Goal: Task Accomplishment & Management: Complete application form

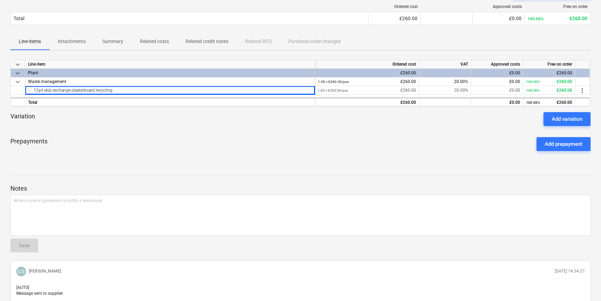
scroll to position [31, 0]
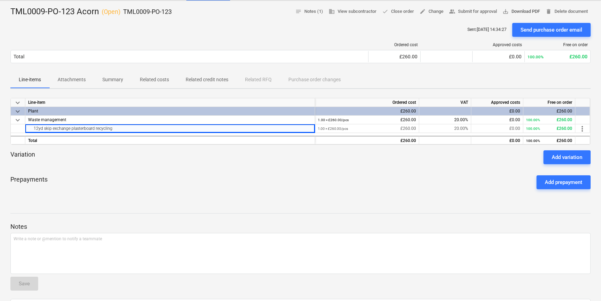
click at [519, 11] on span "save_alt Download PDF" at bounding box center [521, 12] width 37 height 8
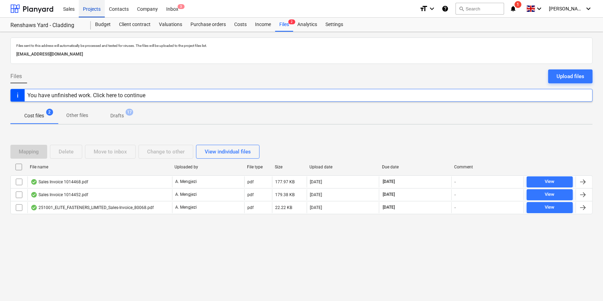
click at [92, 10] on div "Projects" at bounding box center [92, 9] width 26 height 18
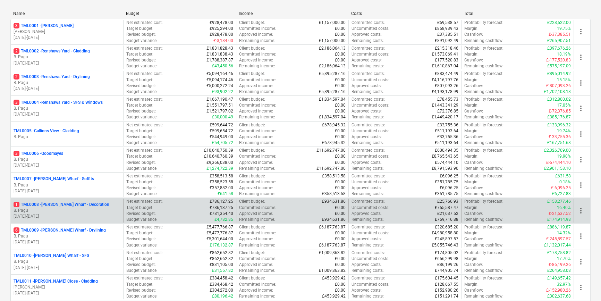
scroll to position [94, 0]
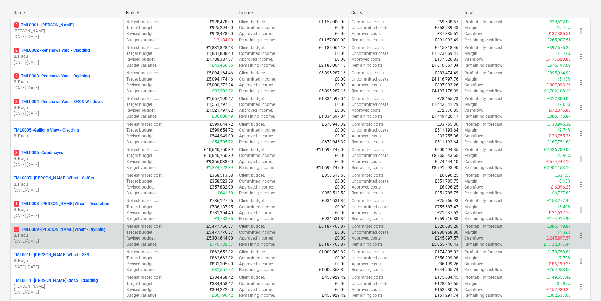
click at [101, 233] on p "B. Pagu" at bounding box center [67, 236] width 107 height 6
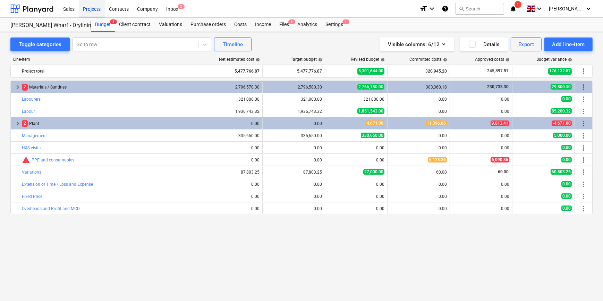
click at [93, 10] on div "Projects" at bounding box center [92, 9] width 26 height 18
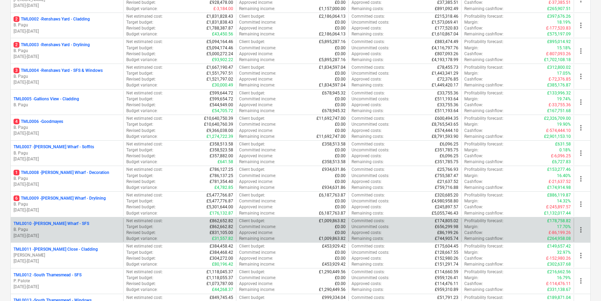
scroll to position [126, 0]
click at [98, 229] on p "B. Pagu" at bounding box center [67, 229] width 107 height 6
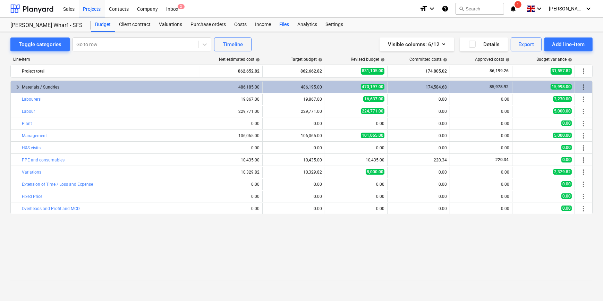
click at [283, 25] on div "Files" at bounding box center [284, 25] width 18 height 14
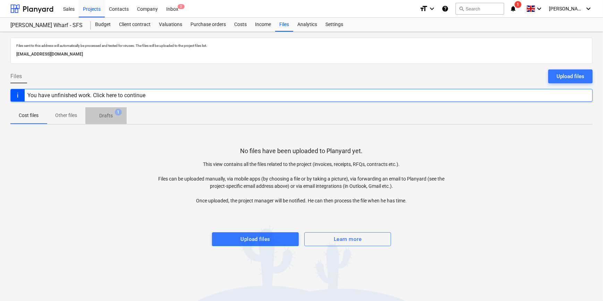
click at [104, 117] on p "Drafts" at bounding box center [106, 115] width 14 height 7
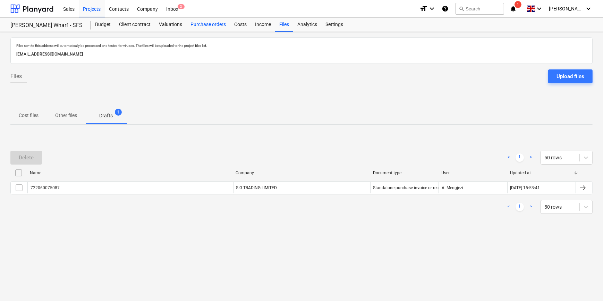
click at [210, 22] on div "Purchase orders" at bounding box center [208, 25] width 44 height 14
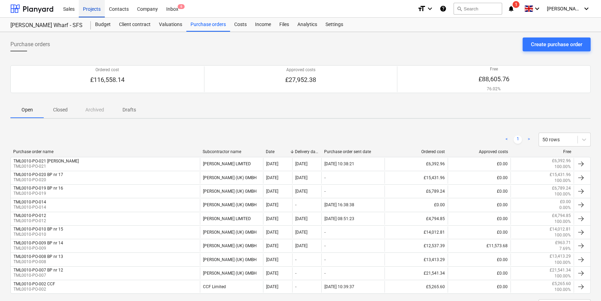
click at [96, 8] on div "Projects" at bounding box center [92, 9] width 26 height 18
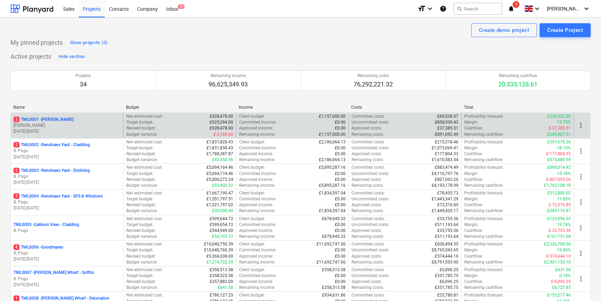
click at [85, 131] on p "[DATE] - [DATE]" at bounding box center [67, 131] width 107 height 6
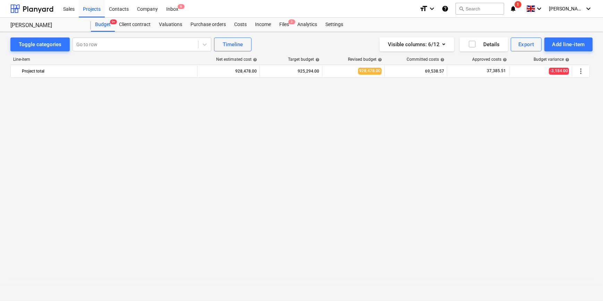
scroll to position [500, 0]
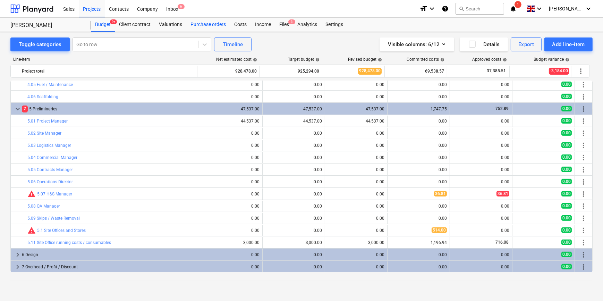
click at [205, 26] on div "Purchase orders" at bounding box center [208, 25] width 44 height 14
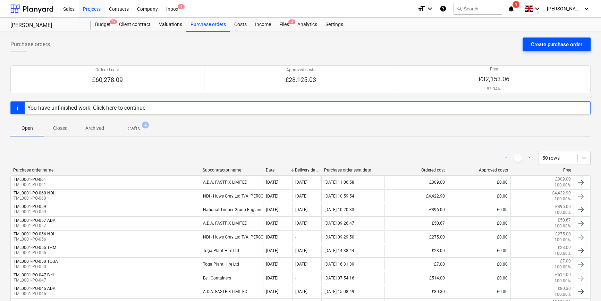
click at [549, 45] on div "Create purchase order" at bounding box center [556, 44] width 51 height 9
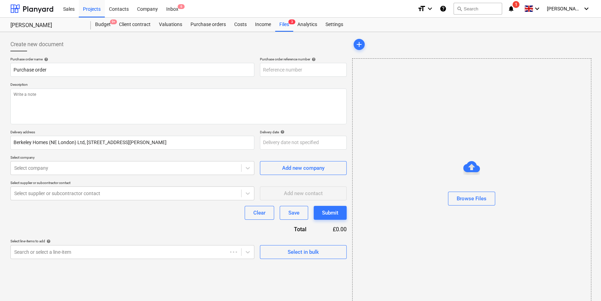
type textarea "x"
type input "TML0001-PO-062"
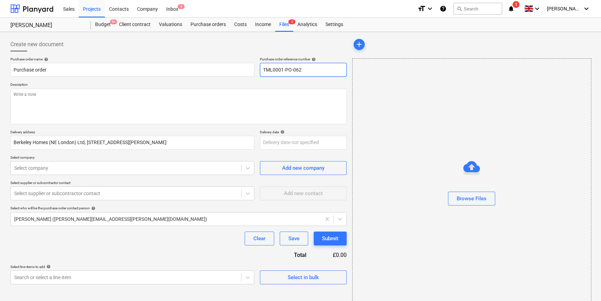
drag, startPoint x: 308, startPoint y: 69, endPoint x: 260, endPoint y: 72, distance: 47.3
click at [260, 72] on input "TML0001-PO-062" at bounding box center [303, 70] width 87 height 14
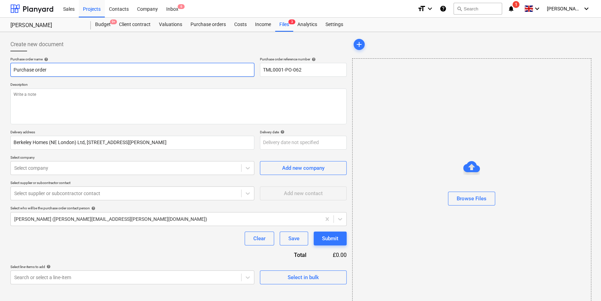
drag, startPoint x: 57, startPoint y: 70, endPoint x: 0, endPoint y: 75, distance: 57.1
click at [0, 75] on html "Sales Projects Contacts Company Inbox 6 format_size keyboard_arrow_down help se…" at bounding box center [300, 150] width 601 height 301
paste input "TML0001-PO-062"
type textarea "x"
type input "TML0001-PO-062"
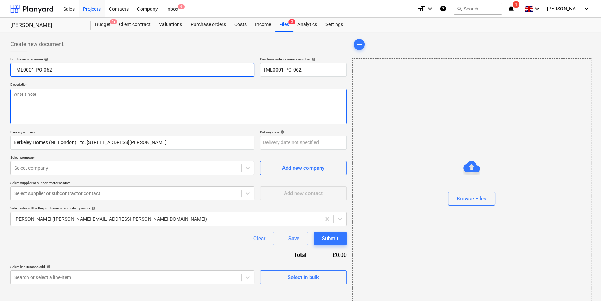
type textarea "x"
type input "TML0001-PO-062"
type textarea "x"
type input "TML0001-PO-062 A"
type textarea "x"
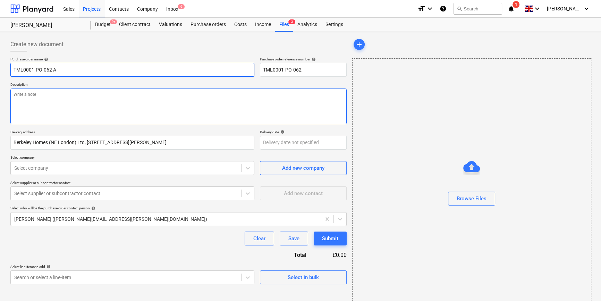
type input "TML0001-PO-062 AD"
type textarea "x"
type input "TML0001-PO-062 ADA"
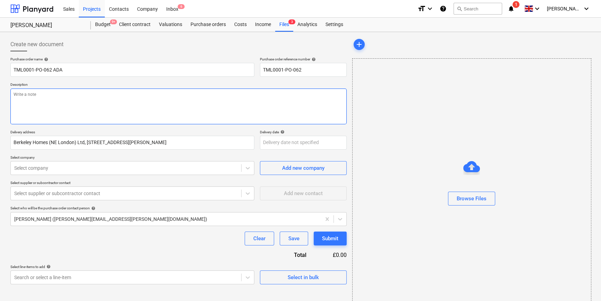
click at [41, 106] on textarea at bounding box center [178, 107] width 336 height 36
type textarea "x"
type textarea "S"
type textarea "x"
type textarea "Si"
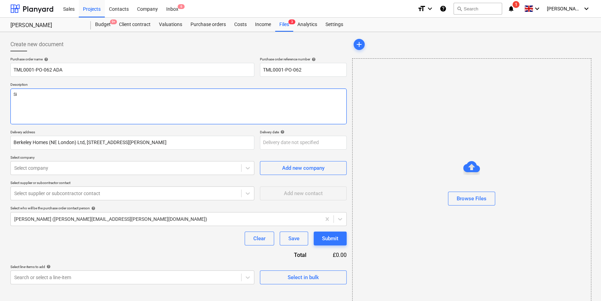
type textarea "x"
type textarea "Sit"
type textarea "x"
type textarea "Site"
type textarea "x"
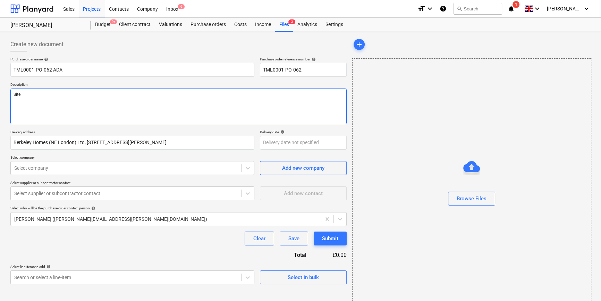
type textarea "Site"
type textarea "x"
type textarea "Site c"
type textarea "x"
type textarea "Site co"
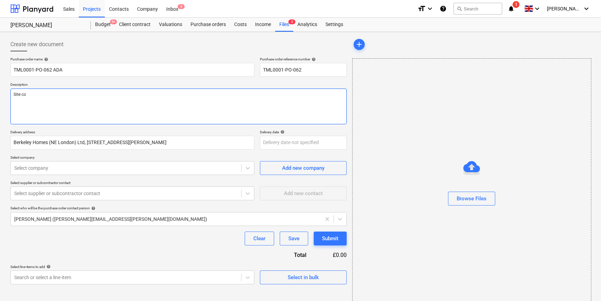
type textarea "x"
type textarea "Site con"
type textarea "x"
type textarea "Site cont"
type textarea "x"
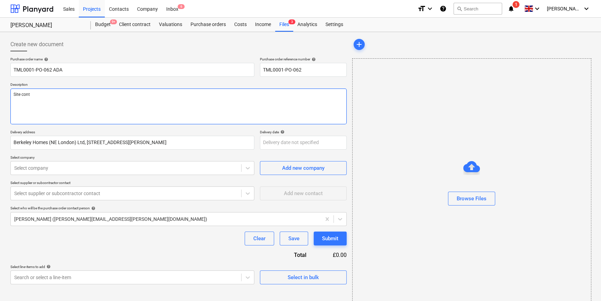
type textarea "Site conta"
type textarea "x"
type textarea "Site contac"
type textarea "x"
type textarea "Site contact"
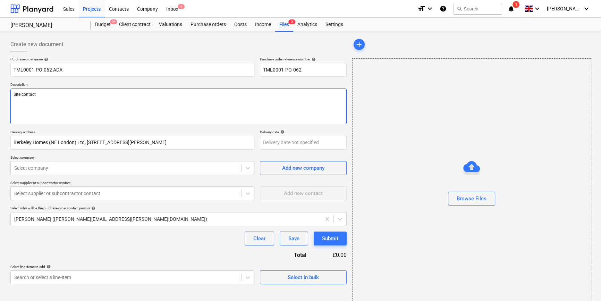
type textarea "x"
type textarea "Site contact"
type textarea "x"
type textarea "Site contact M"
type textarea "x"
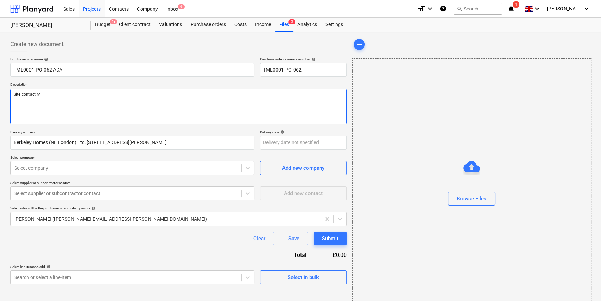
type textarea "Site contact [PERSON_NAME]"
type textarea "x"
type textarea "Site contact [PERSON_NAME]"
type textarea "x"
type textarea "Site contact Malc"
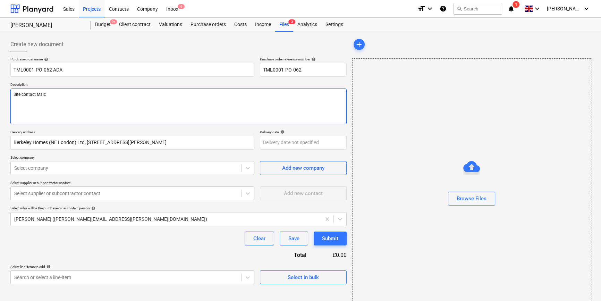
type textarea "x"
type textarea "Site contact Malco"
type textarea "x"
type textarea "Site contact Malcol"
type textarea "x"
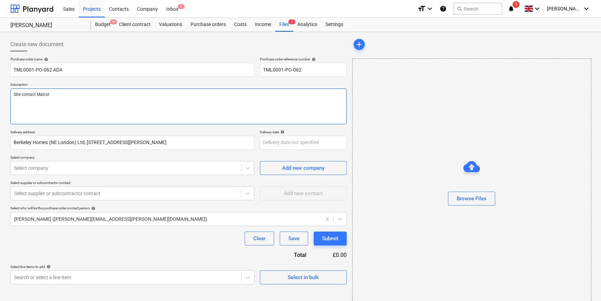
type textarea "Site contact [PERSON_NAME]"
type textarea "x"
type textarea "Site contact [PERSON_NAME]"
type textarea "x"
type textarea "Site contact [PERSON_NAME] 0"
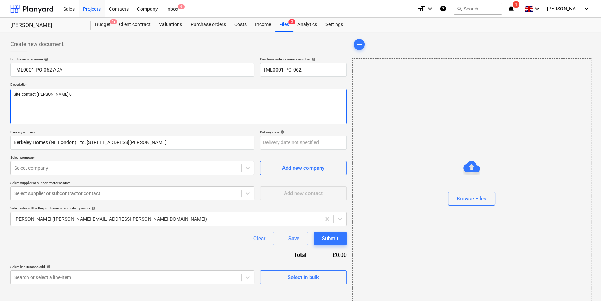
type textarea "x"
type textarea "Site contact [PERSON_NAME] 07"
type textarea "x"
type textarea "Site contact [PERSON_NAME] 074"
type textarea "x"
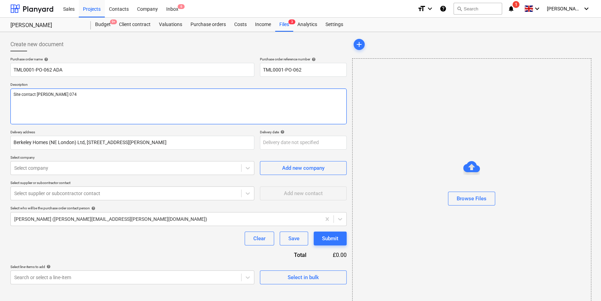
type textarea "Site contact [PERSON_NAME] 0747"
type textarea "x"
type textarea "Site contact [PERSON_NAME] 07479"
type textarea "x"
type textarea "Site contact [PERSON_NAME] 07479"
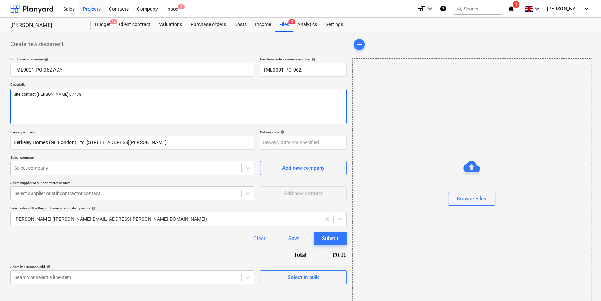
type textarea "x"
type textarea "Site contact [PERSON_NAME] 07479 3"
type textarea "x"
type textarea "Site contact [PERSON_NAME] [PHONE_NUMBER]"
type textarea "x"
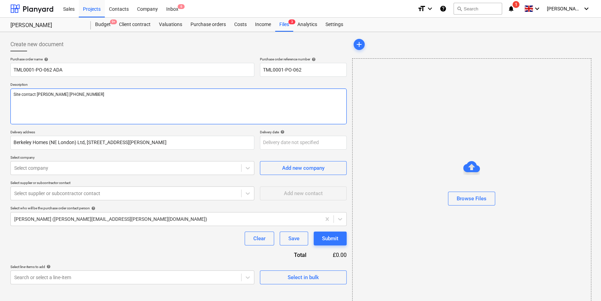
type textarea "Site contact [PERSON_NAME] [PHONE_NUMBER]"
type textarea "x"
type textarea "Site contact [PERSON_NAME] [PHONE_NUMBER]"
type textarea "x"
type textarea "Site contact [PERSON_NAME] [PHONE_NUMBER]"
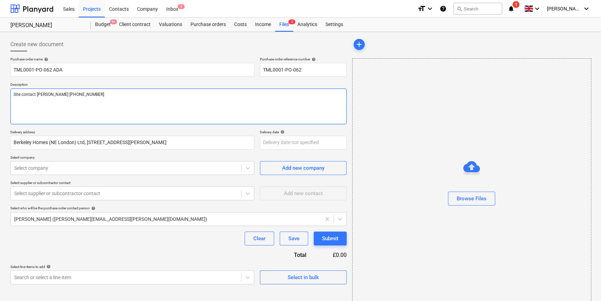
type textarea "x"
type textarea "Site contact [PERSON_NAME] [PHONE_NUMBER]"
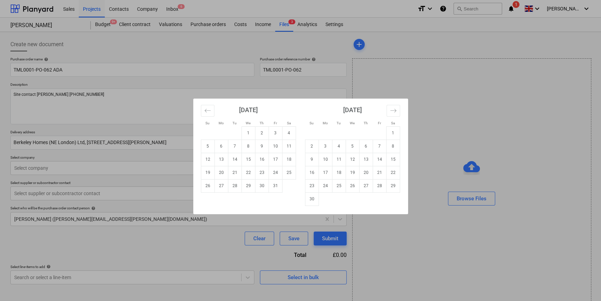
click at [267, 145] on body "Sales Projects Contacts Company Inbox 6 format_size keyboard_arrow_down help se…" at bounding box center [300, 150] width 601 height 301
click at [263, 145] on td "9" at bounding box center [262, 146] width 14 height 13
type textarea "x"
type input "[DATE]"
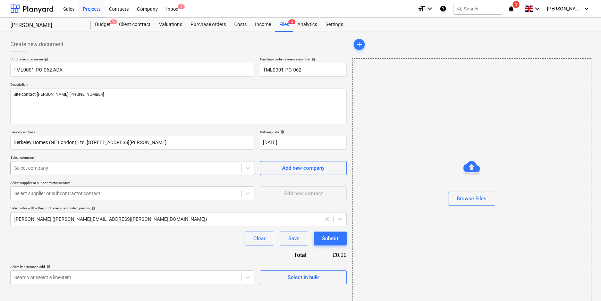
click at [33, 169] on div at bounding box center [126, 168] width 224 height 7
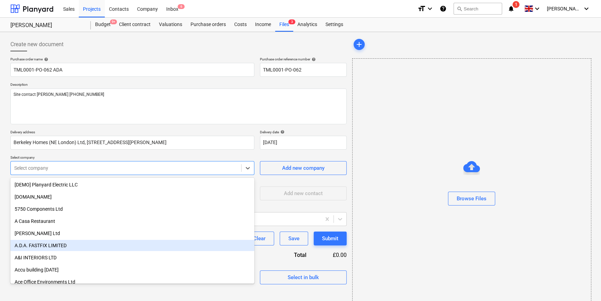
click at [39, 244] on div "A.D.A. FASTFIX LIMITED" at bounding box center [132, 245] width 244 height 11
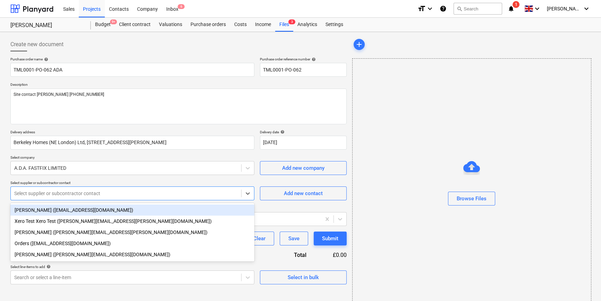
click at [37, 197] on div "Select supplier or subcontractor contact" at bounding box center [126, 193] width 230 height 10
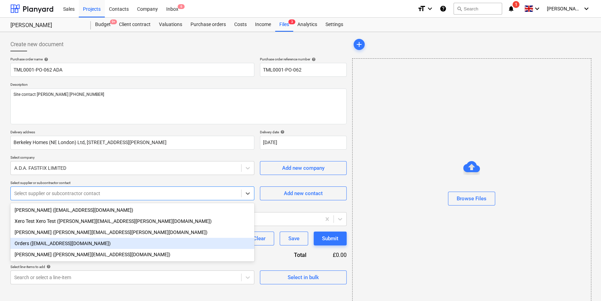
click at [47, 244] on div "Orders ([EMAIL_ADDRESS][DOMAIN_NAME])" at bounding box center [132, 243] width 244 height 11
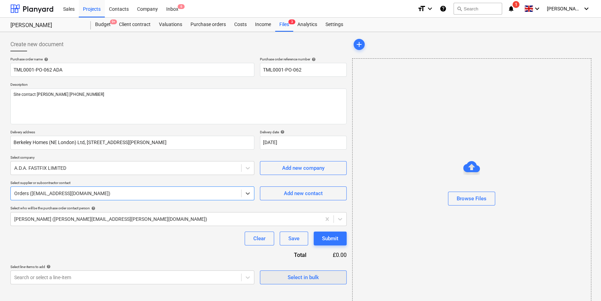
click at [301, 274] on div "Select in bulk" at bounding box center [303, 277] width 31 height 9
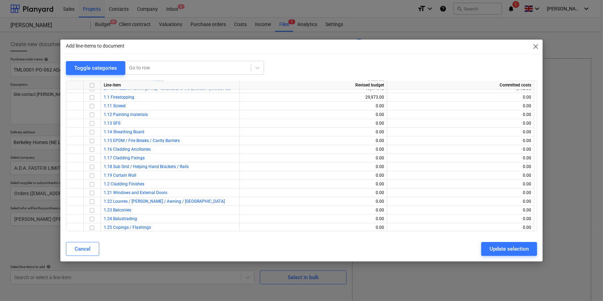
scroll to position [347, 0]
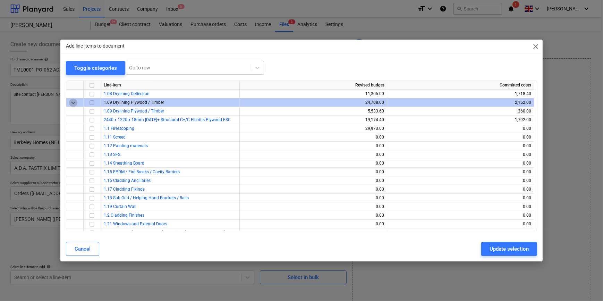
click at [71, 101] on span "keyboard_arrow_down" at bounding box center [73, 102] width 8 height 8
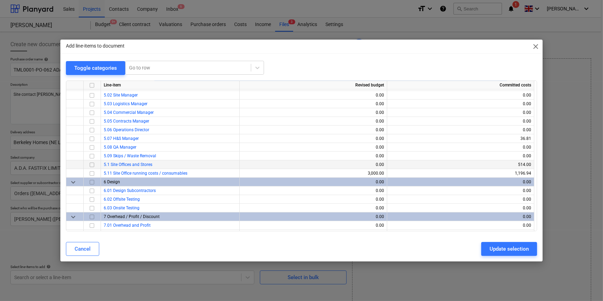
scroll to position [657, 0]
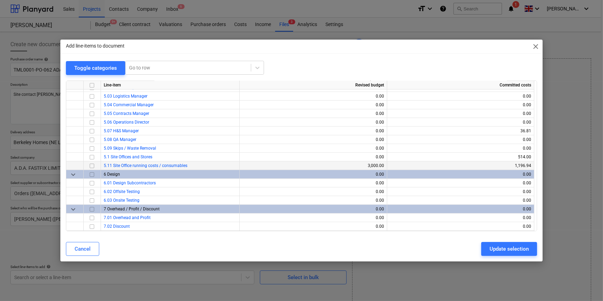
click at [91, 166] on input "checkbox" at bounding box center [92, 165] width 8 height 8
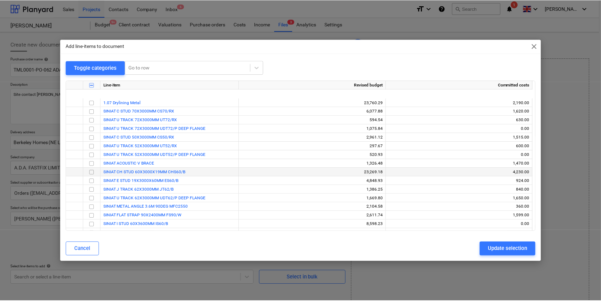
scroll to position [121, 0]
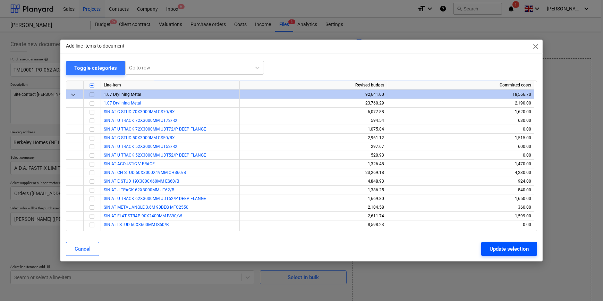
click at [505, 249] on div "Update selection" at bounding box center [509, 248] width 39 height 9
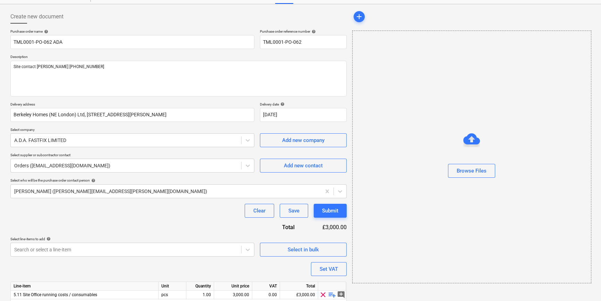
scroll to position [54, 0]
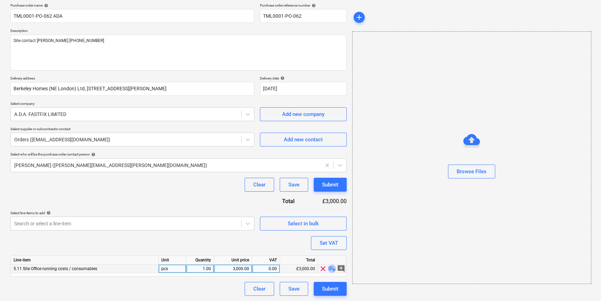
click at [330, 268] on span "playlist_add" at bounding box center [332, 268] width 8 height 8
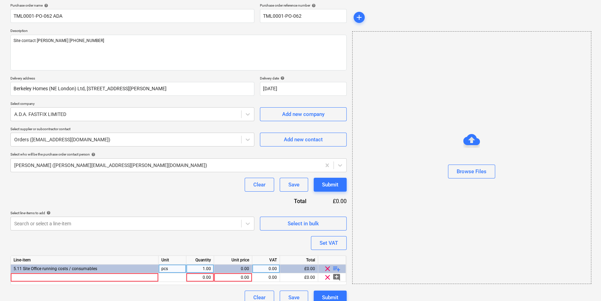
type textarea "x"
click at [28, 278] on div at bounding box center [85, 277] width 148 height 9
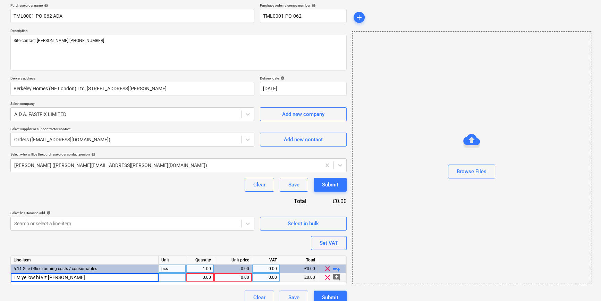
type input "TM yellow hi viz [PERSON_NAME] L"
type textarea "x"
type input "10"
type textarea "x"
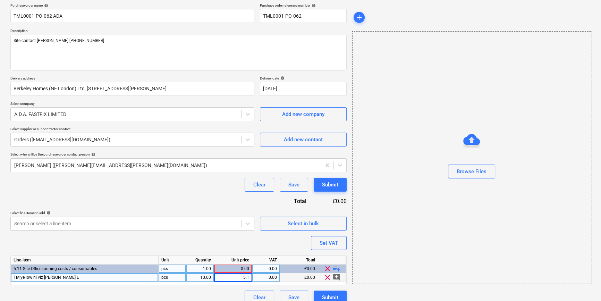
type input "5.11"
type textarea "x"
type input "20"
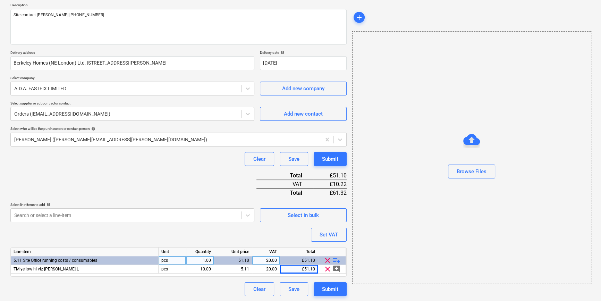
scroll to position [80, 0]
click at [336, 258] on span "playlist_add" at bounding box center [336, 260] width 8 height 8
type textarea "x"
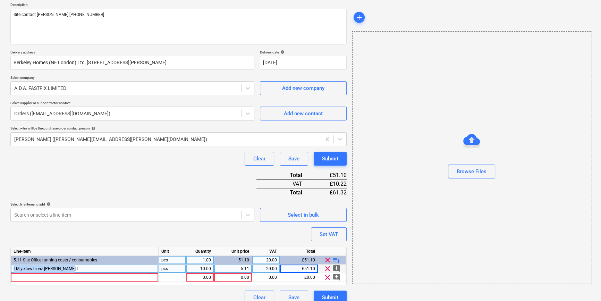
drag, startPoint x: 69, startPoint y: 269, endPoint x: 14, endPoint y: 269, distance: 55.9
click at [14, 269] on div "TM yellow hi viz [PERSON_NAME] L" at bounding box center [85, 268] width 148 height 9
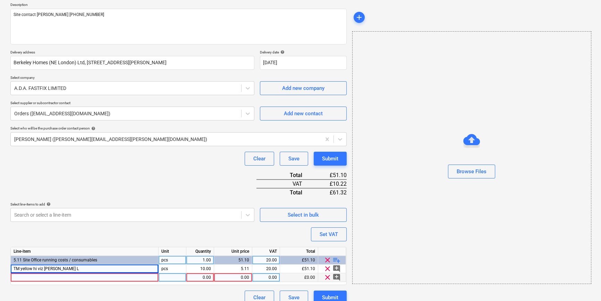
click at [25, 275] on div at bounding box center [85, 277] width 148 height 9
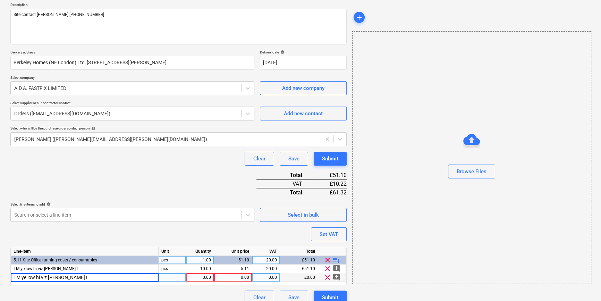
click at [71, 277] on input "TM yellow hi viz [PERSON_NAME] L" at bounding box center [85, 277] width 148 height 8
type input "TM yellow hi viz [PERSON_NAME] XL"
type textarea "x"
type input "10"
type textarea "x"
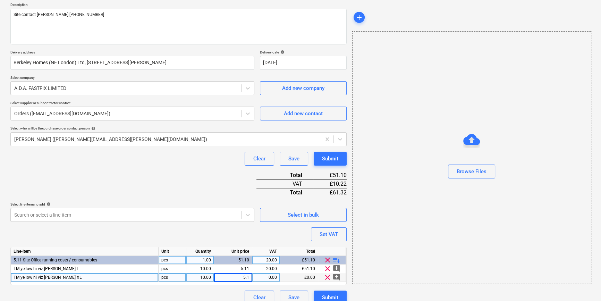
type input "5.11"
type textarea "x"
type input "20"
click at [335, 259] on span "playlist_add" at bounding box center [336, 260] width 8 height 8
type textarea "x"
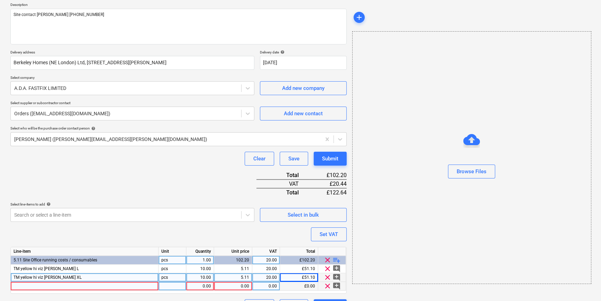
click at [26, 287] on div at bounding box center [85, 286] width 148 height 9
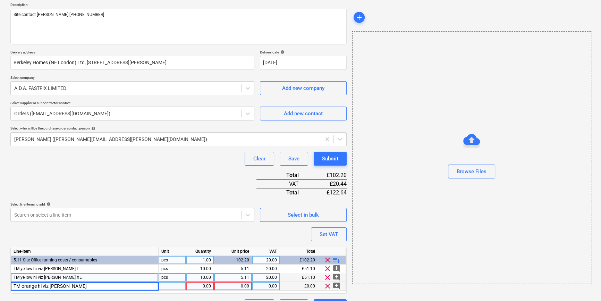
type input "TM orange hi viz [PERSON_NAME] L"
type textarea "x"
type input "5.11"
type textarea "x"
type input "20"
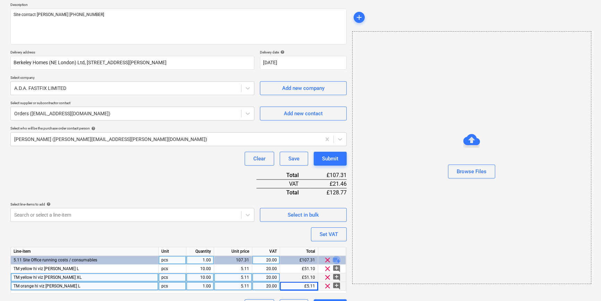
click at [337, 260] on span "playlist_add" at bounding box center [336, 260] width 8 height 8
type textarea "x"
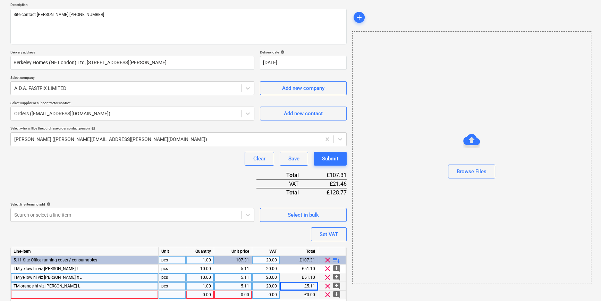
click at [20, 296] on div at bounding box center [85, 294] width 148 height 9
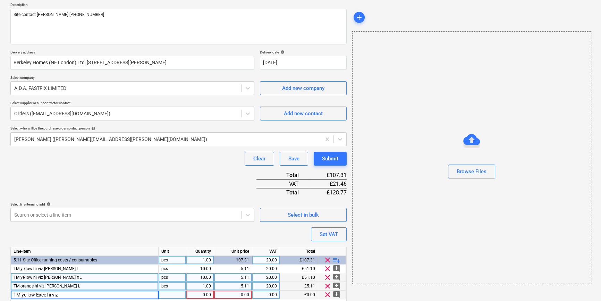
type input "TM yellow Exec hi viz L"
type textarea "x"
type input "8.79"
type textarea "x"
click at [200, 292] on div "8.79" at bounding box center [200, 294] width 22 height 9
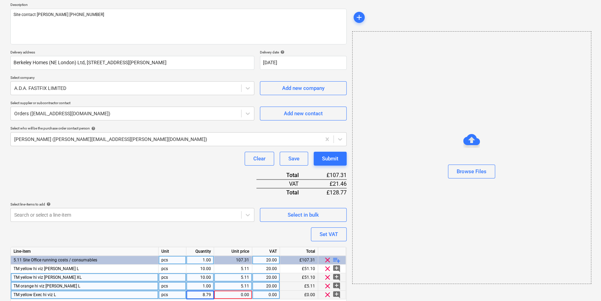
type input "1"
type textarea "x"
type input "8.79"
type textarea "x"
type input "20"
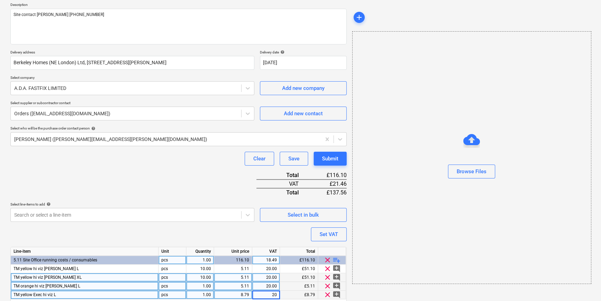
type textarea "x"
click at [53, 295] on span "TM yellow Exec hi viz L" at bounding box center [35, 294] width 42 height 5
click at [59, 294] on input "TM yellow Exec hi viz L" at bounding box center [85, 294] width 148 height 8
type input "TM yellow Exec hi viz [PERSON_NAME] L"
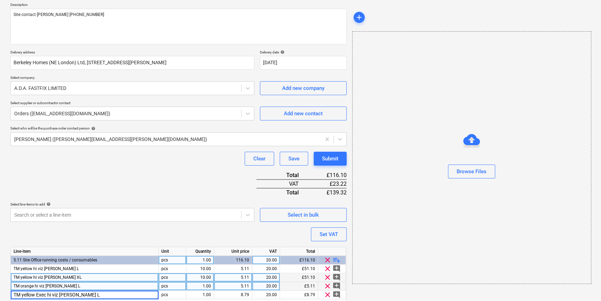
click at [285, 233] on div "Purchase order name help TML0001-PO-062 ADA Purchase order reference number hel…" at bounding box center [178, 149] width 336 height 345
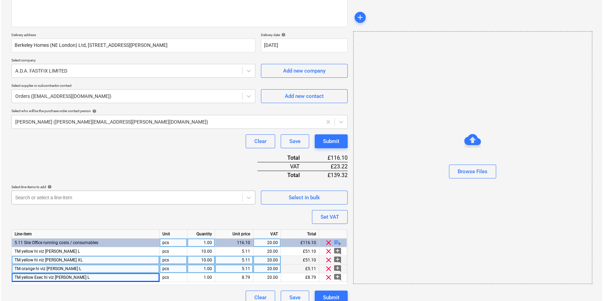
scroll to position [106, 0]
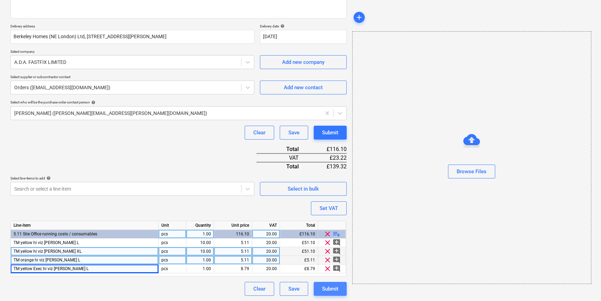
click at [329, 288] on div "Submit" at bounding box center [330, 288] width 16 height 9
type textarea "x"
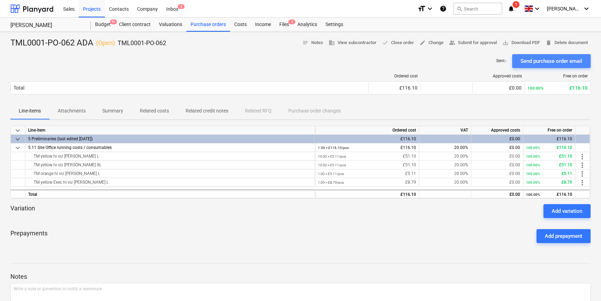
click at [533, 60] on div "Send purchase order email" at bounding box center [552, 61] width 62 height 9
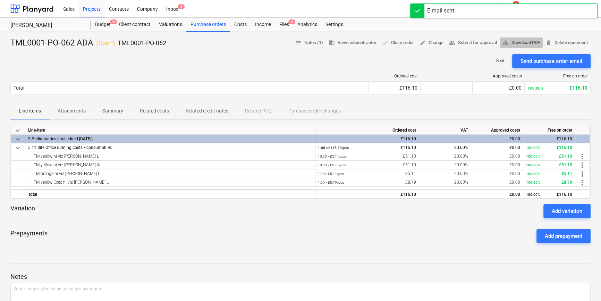
click at [527, 41] on span "save_alt Download PDF" at bounding box center [521, 43] width 37 height 8
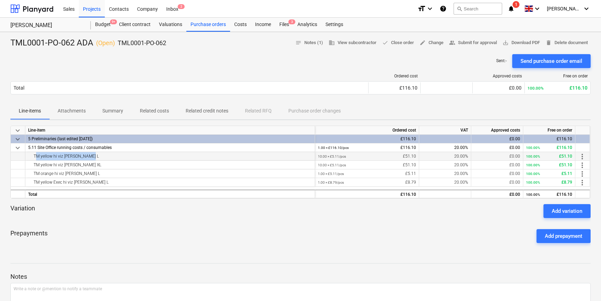
drag, startPoint x: 86, startPoint y: 156, endPoint x: 32, endPoint y: 157, distance: 54.1
click at [32, 157] on div "TM yellow hi viz [PERSON_NAME] L" at bounding box center [170, 156] width 284 height 8
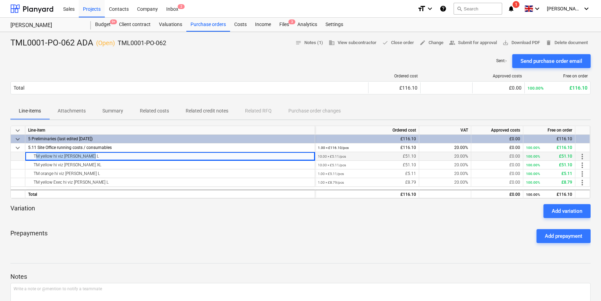
copy div "TM yellow hi viz [PERSON_NAME] L"
click at [94, 10] on div "Projects" at bounding box center [92, 9] width 26 height 18
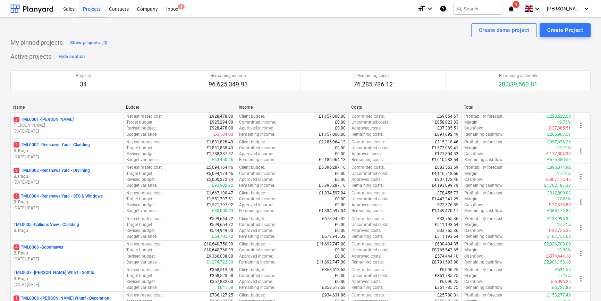
click at [82, 257] on p "[DATE] - [DATE]" at bounding box center [67, 259] width 107 height 6
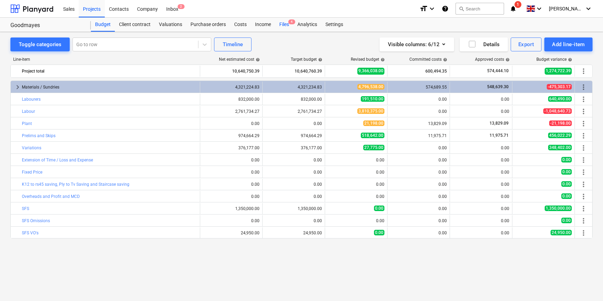
click at [284, 22] on div "Files 4" at bounding box center [284, 25] width 18 height 14
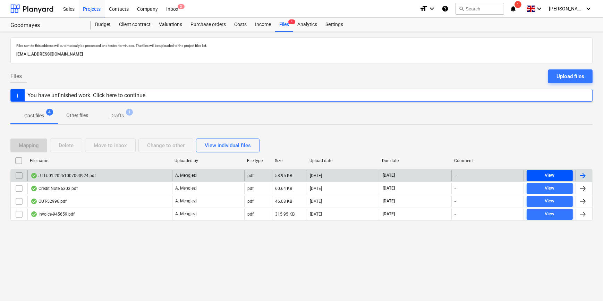
click at [545, 174] on div "View" at bounding box center [550, 175] width 10 height 8
click at [582, 175] on div at bounding box center [583, 175] width 8 height 8
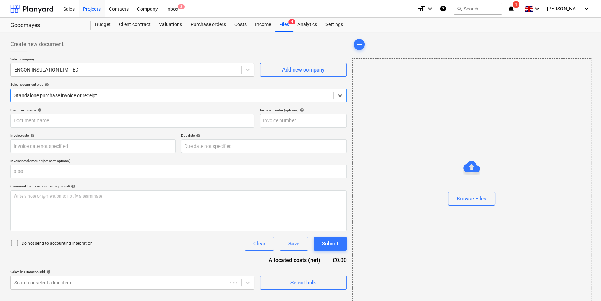
type input "53SI/521367"
type input "[DATE]"
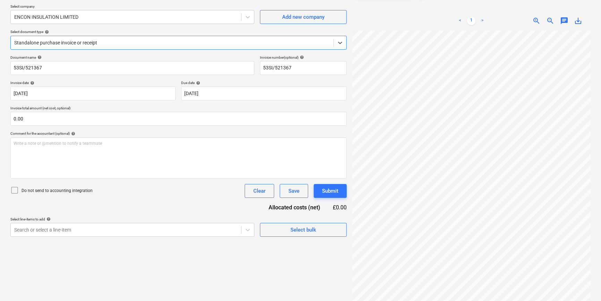
scroll to position [63, 0]
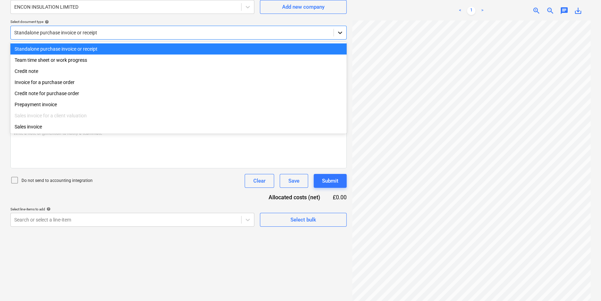
click at [340, 33] on icon at bounding box center [340, 33] width 4 height 2
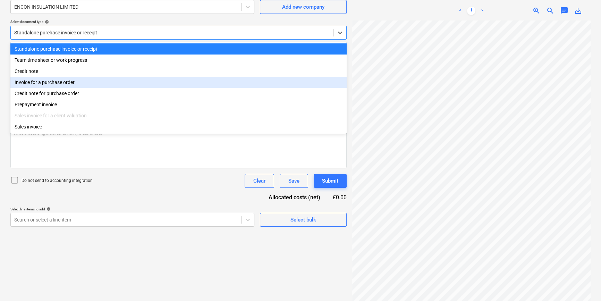
click at [334, 81] on div "Invoice for a purchase order" at bounding box center [178, 82] width 336 height 11
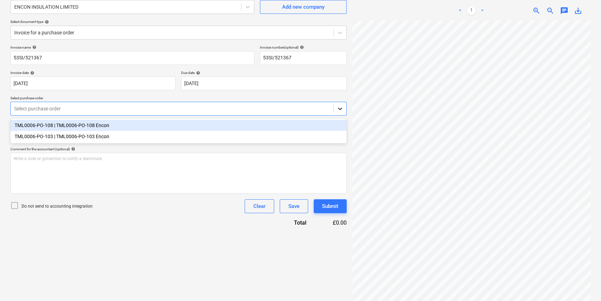
click at [339, 109] on icon at bounding box center [340, 108] width 7 height 7
click at [333, 124] on div "TML0006-PO-108 | TML0006-PO-108 Encon" at bounding box center [178, 125] width 336 height 11
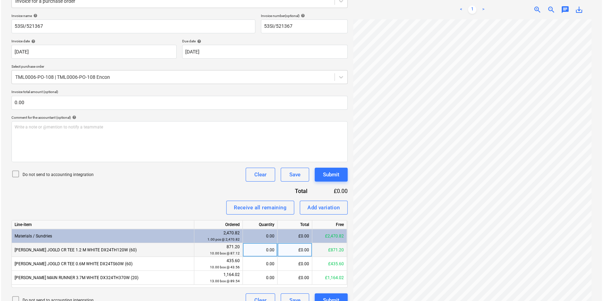
scroll to position [132, 75]
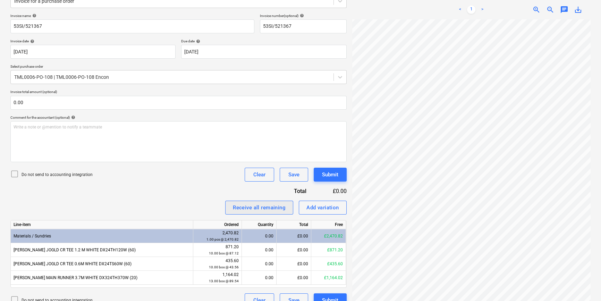
click at [280, 207] on div "Receive all remaining" at bounding box center [259, 207] width 53 height 9
click at [330, 177] on div "Submit" at bounding box center [330, 174] width 16 height 9
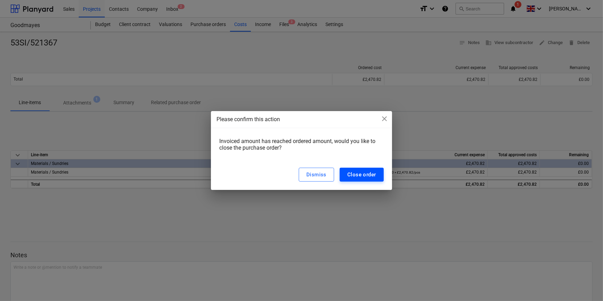
click at [356, 175] on div "Close order" at bounding box center [361, 174] width 29 height 9
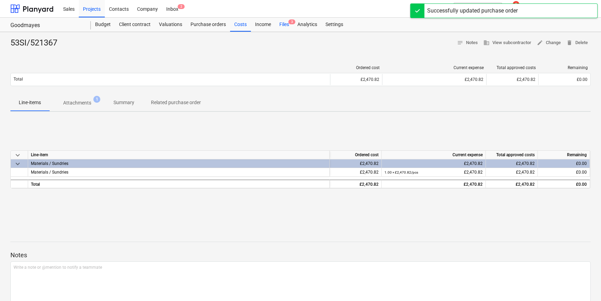
click at [281, 24] on div "Files 3" at bounding box center [284, 25] width 18 height 14
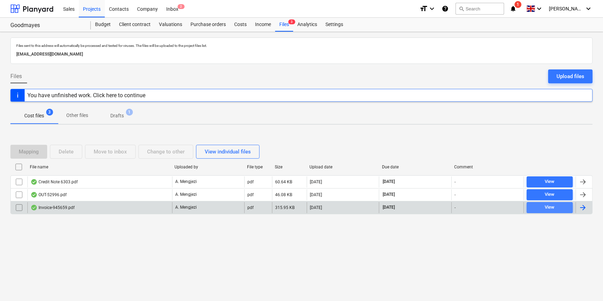
click at [544, 207] on span "View" at bounding box center [550, 207] width 41 height 8
click at [582, 208] on div at bounding box center [583, 207] width 8 height 8
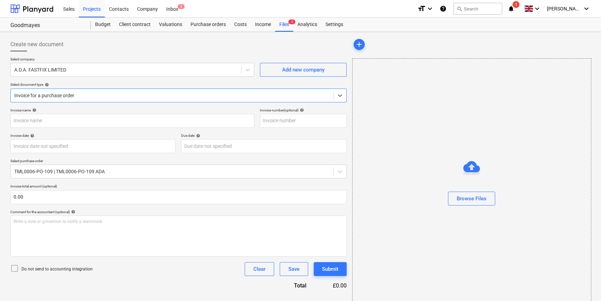
type input "945659"
type input "[DATE]"
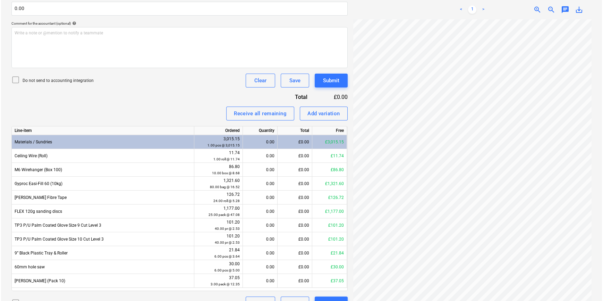
scroll to position [189, 0]
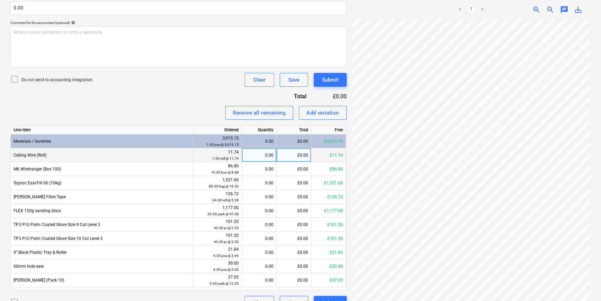
click at [259, 154] on div "0.00" at bounding box center [259, 155] width 29 height 14
type input "1"
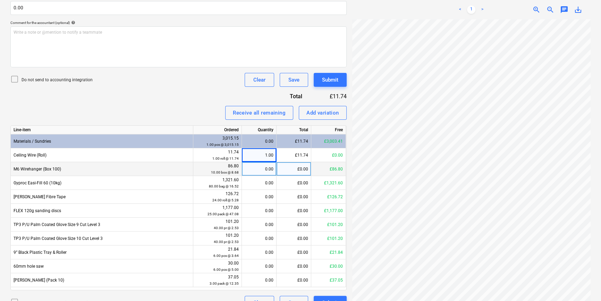
click at [261, 172] on div "0.00" at bounding box center [259, 169] width 29 height 14
type input "10"
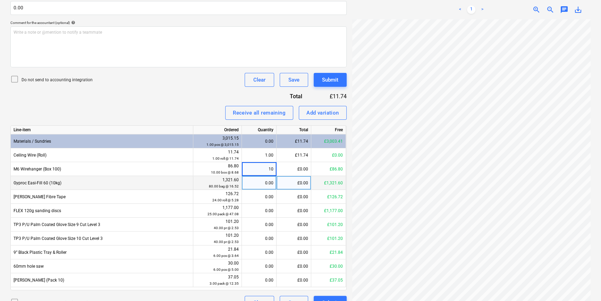
click at [264, 183] on div "0.00" at bounding box center [259, 183] width 29 height 14
type input "80"
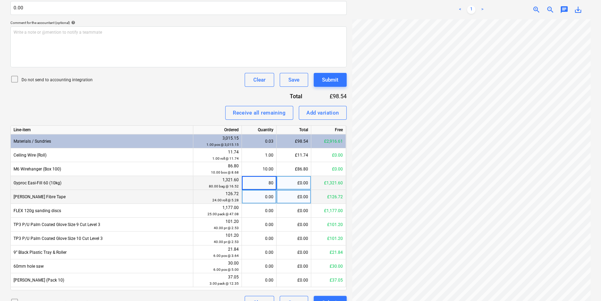
click at [264, 195] on div "0.00" at bounding box center [259, 197] width 29 height 14
type input "24"
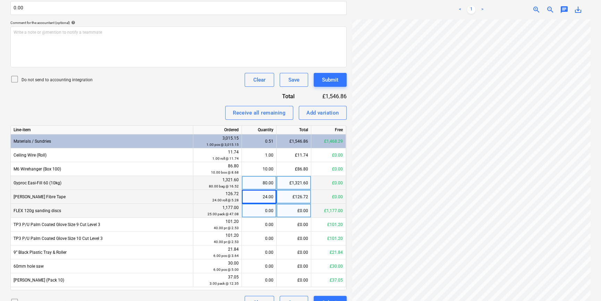
click at [265, 210] on div "0.00" at bounding box center [259, 211] width 29 height 14
type input "13"
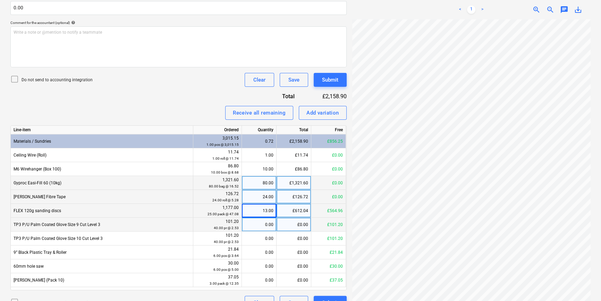
click at [266, 224] on div "0.00" at bounding box center [259, 225] width 29 height 14
type input "40"
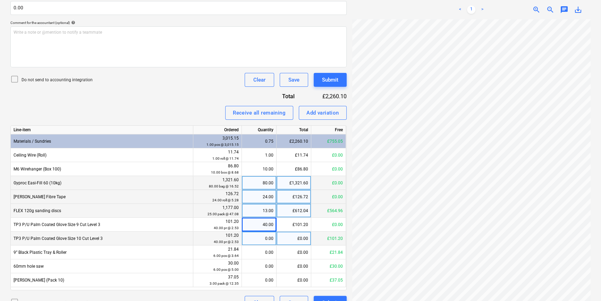
click at [264, 239] on div "0.00" at bounding box center [259, 238] width 29 height 14
type input "40"
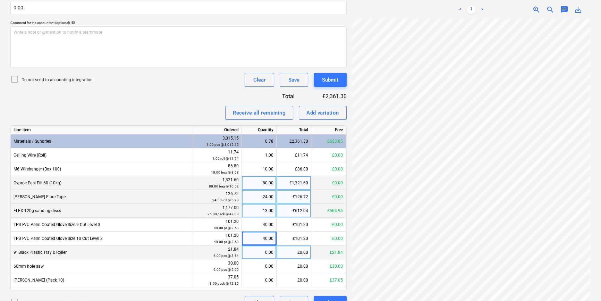
click at [264, 249] on div "0.00" at bounding box center [259, 252] width 29 height 14
type input "6"
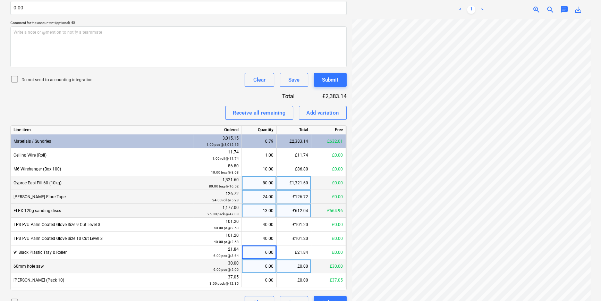
click at [262, 264] on div "0.00" at bounding box center [259, 266] width 29 height 14
type input "6"
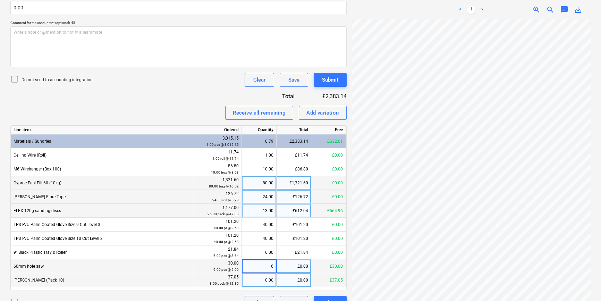
click at [264, 280] on div "0.00" at bounding box center [259, 280] width 29 height 14
type input "3"
click at [188, 85] on div "Do not send to accounting integration Clear Save Submit" at bounding box center [178, 80] width 336 height 14
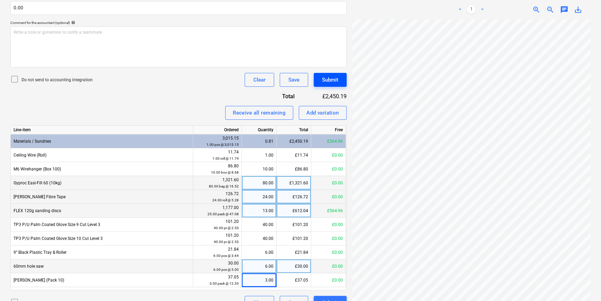
click at [325, 79] on div "Submit" at bounding box center [330, 79] width 16 height 9
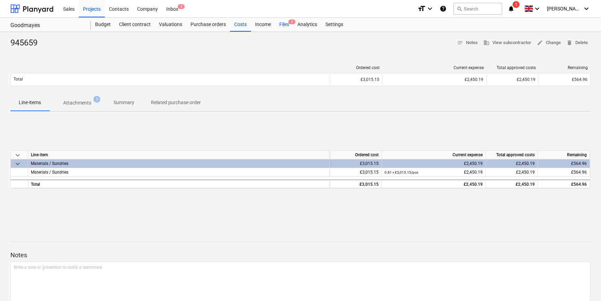
click at [285, 24] on div "Files 2" at bounding box center [284, 25] width 18 height 14
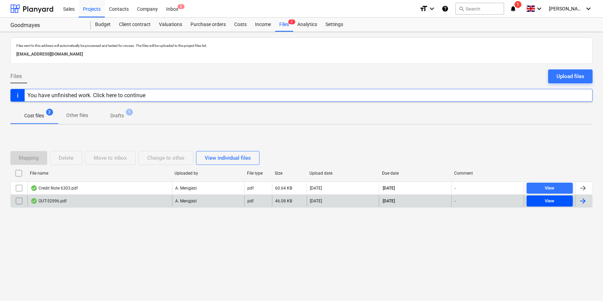
click at [548, 200] on div "View" at bounding box center [550, 201] width 10 height 8
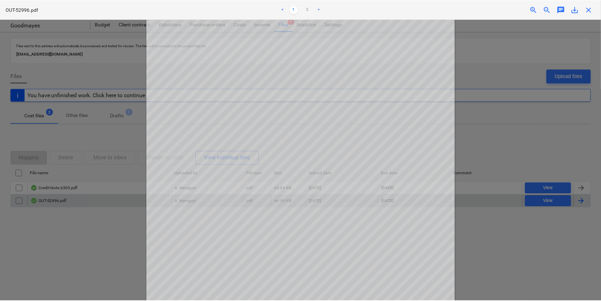
scroll to position [94, 0]
click at [308, 9] on link "2" at bounding box center [308, 10] width 8 height 8
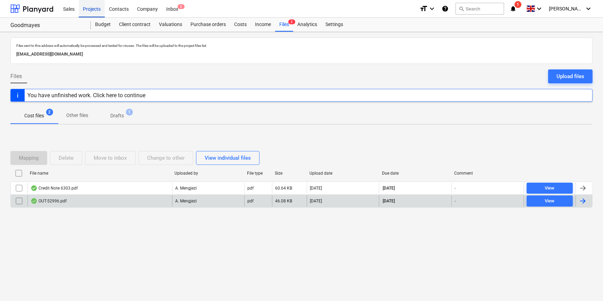
click at [93, 9] on div "Projects" at bounding box center [92, 9] width 26 height 18
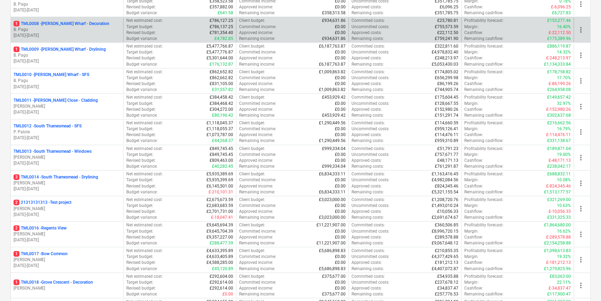
scroll to position [284, 0]
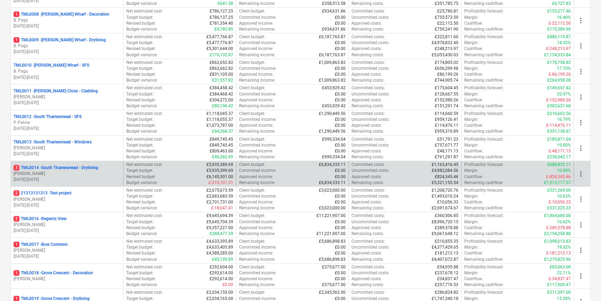
click at [95, 174] on p "[PERSON_NAME]" at bounding box center [67, 174] width 107 height 6
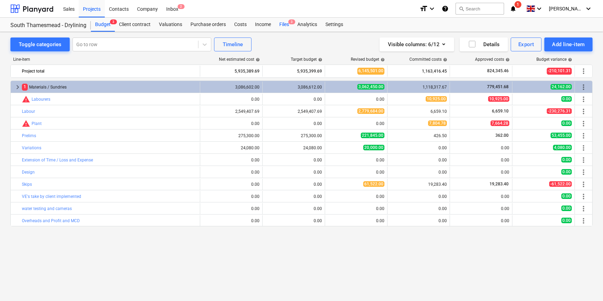
click at [283, 25] on div "Files 3" at bounding box center [284, 25] width 18 height 14
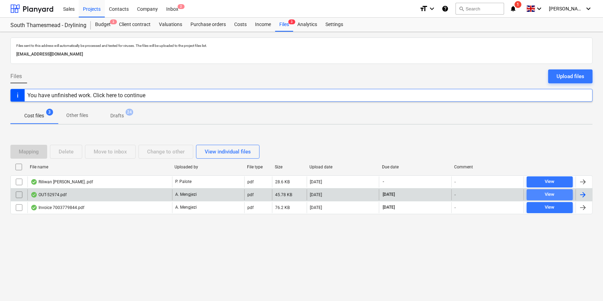
click at [545, 194] on div "View" at bounding box center [550, 195] width 10 height 8
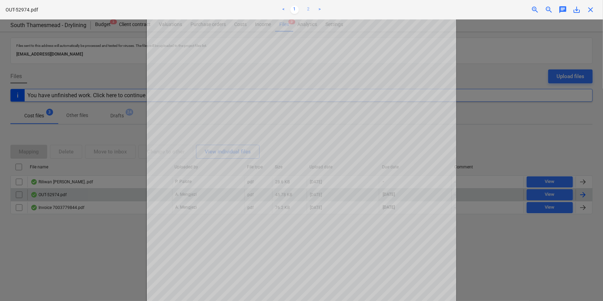
click at [308, 11] on link "2" at bounding box center [308, 10] width 8 height 8
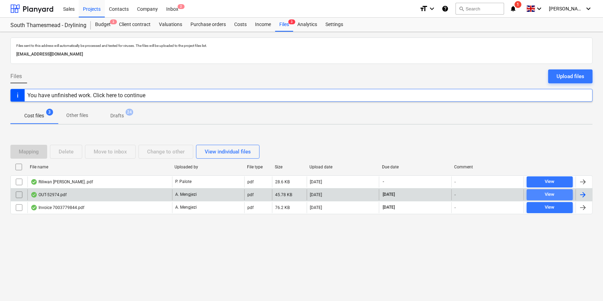
click at [555, 192] on span "View" at bounding box center [550, 195] width 41 height 8
click at [581, 193] on div at bounding box center [583, 195] width 8 height 8
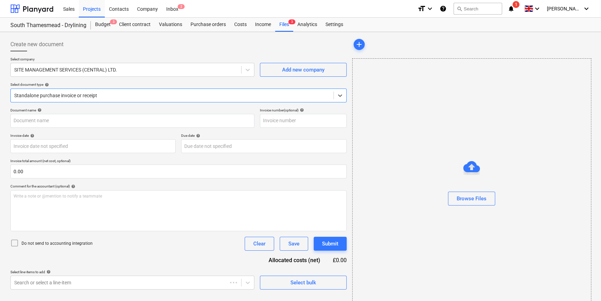
type input "OUT-52974"
type input "[DATE]"
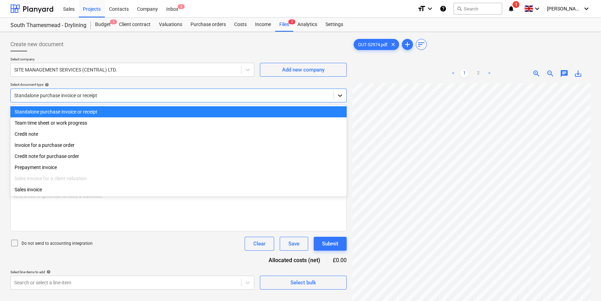
click at [340, 96] on icon at bounding box center [340, 95] width 4 height 2
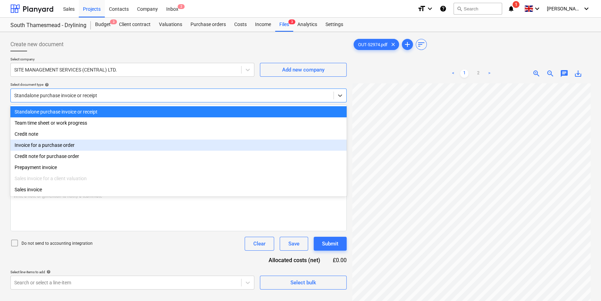
click at [339, 149] on div "Invoice for a purchase order" at bounding box center [178, 145] width 336 height 11
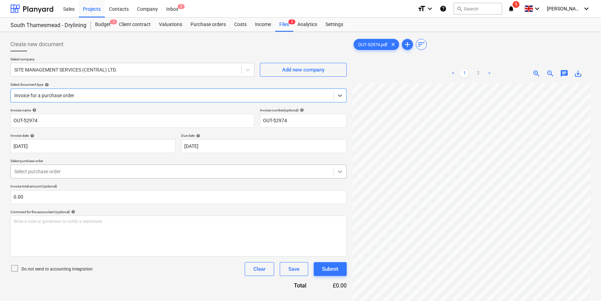
click at [337, 170] on icon at bounding box center [340, 171] width 7 height 7
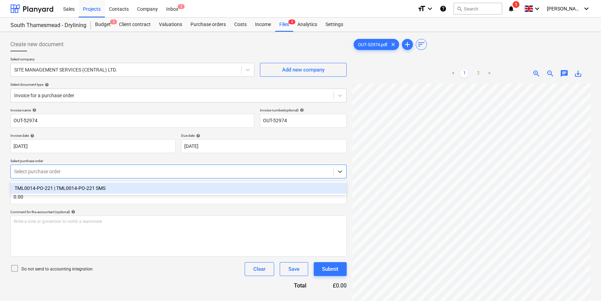
click at [288, 187] on div "TML0014-PO-221 | TML0014-PO-221 SMS" at bounding box center [178, 188] width 336 height 11
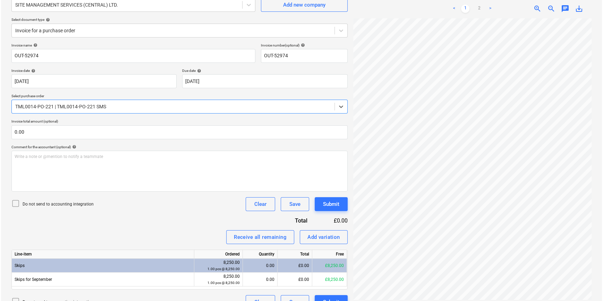
scroll to position [78, 0]
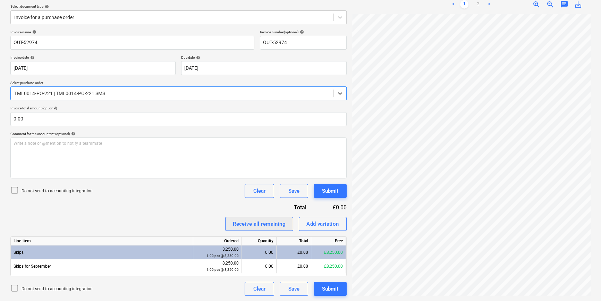
click at [245, 223] on div "Receive all remaining" at bounding box center [259, 223] width 53 height 9
click at [329, 288] on div "Submit" at bounding box center [330, 288] width 16 height 9
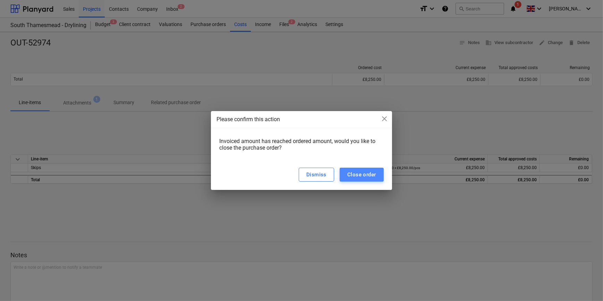
click at [355, 176] on div "Close order" at bounding box center [361, 174] width 29 height 9
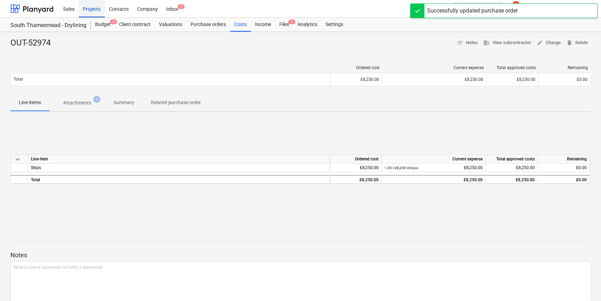
click at [90, 10] on div "Projects" at bounding box center [92, 9] width 26 height 18
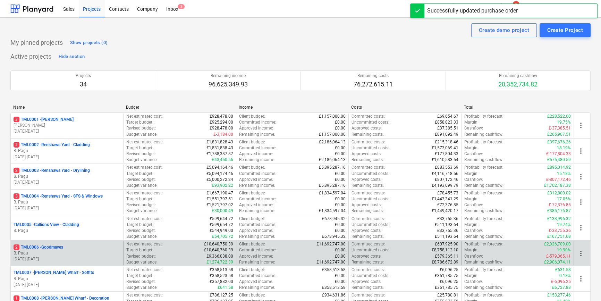
click at [69, 250] on p "B. Pagu" at bounding box center [67, 253] width 107 height 6
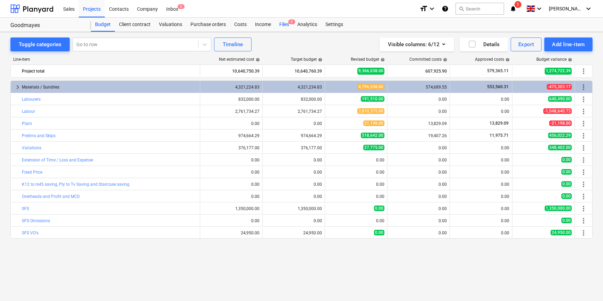
click at [283, 24] on div "Files 2" at bounding box center [284, 25] width 18 height 14
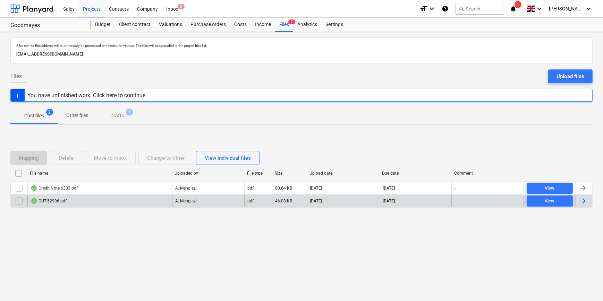
click at [584, 199] on div at bounding box center [583, 201] width 8 height 8
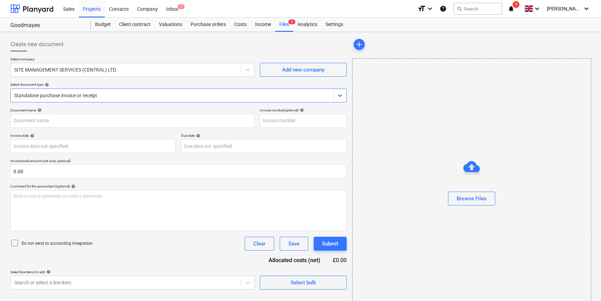
type input "OUT-52996"
type input "[DATE]"
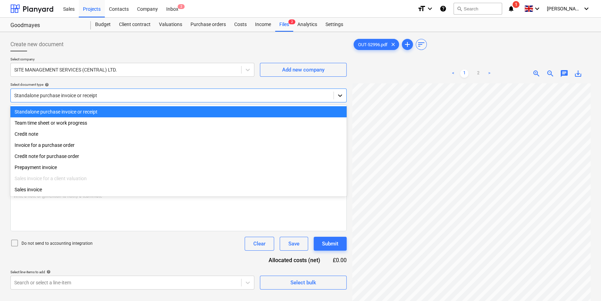
click at [340, 93] on icon at bounding box center [340, 95] width 7 height 7
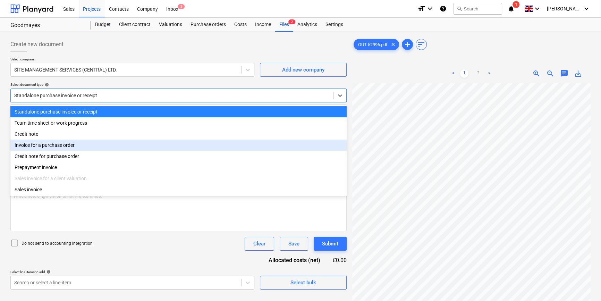
click at [340, 145] on div "Invoice for a purchase order" at bounding box center [178, 145] width 336 height 11
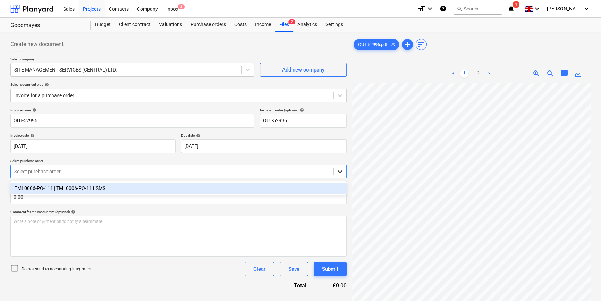
click at [340, 170] on icon at bounding box center [340, 171] width 7 height 7
click at [332, 188] on div "TML0006-PO-111 | TML0006-PO-111 SMS" at bounding box center [178, 188] width 336 height 11
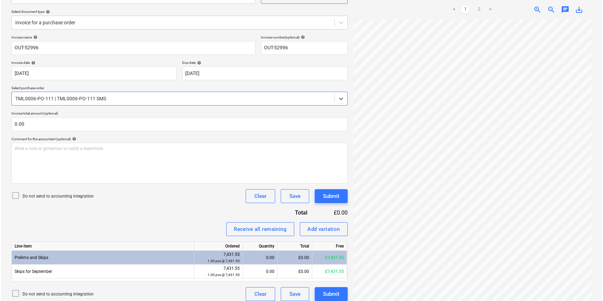
scroll to position [78, 0]
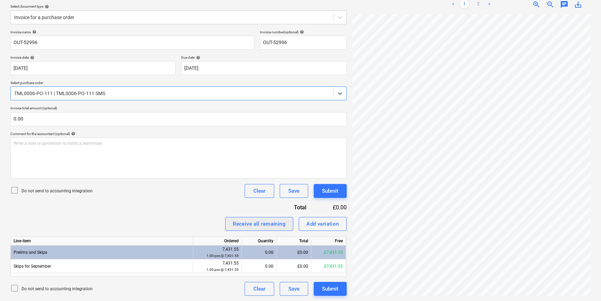
click at [244, 225] on div "Receive all remaining" at bounding box center [259, 223] width 53 height 9
click at [322, 287] on div "Submit" at bounding box center [330, 288] width 16 height 9
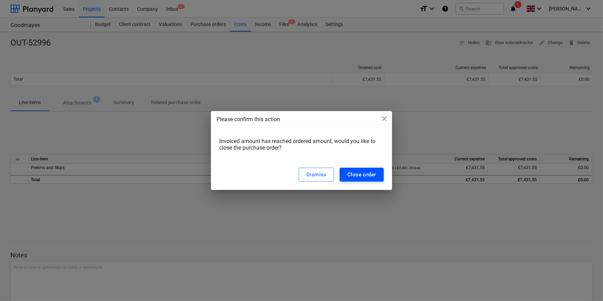
click at [373, 173] on div "Close order" at bounding box center [361, 174] width 29 height 9
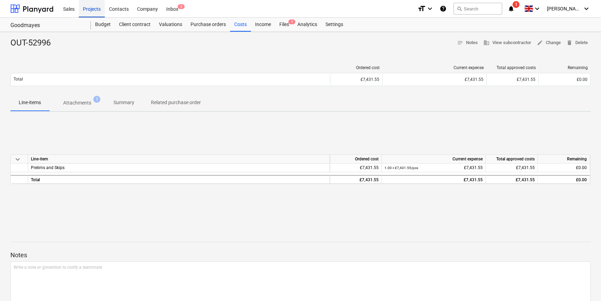
click at [88, 11] on div "Projects" at bounding box center [92, 9] width 26 height 18
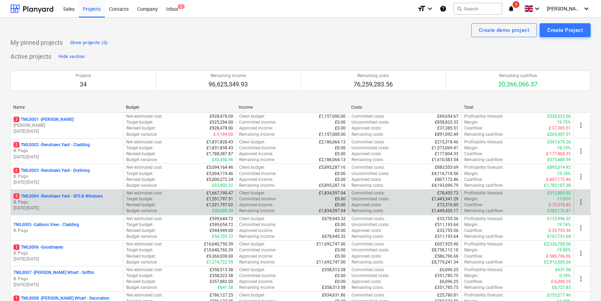
click at [76, 204] on p "B. Pagu" at bounding box center [67, 202] width 107 height 6
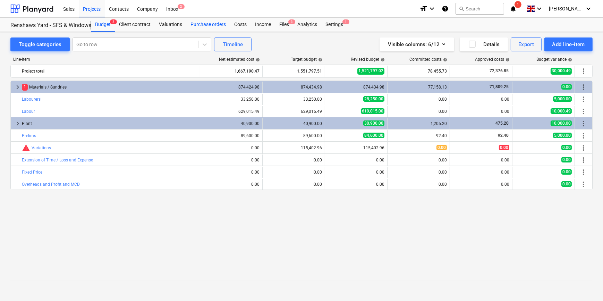
click at [209, 23] on div "Purchase orders" at bounding box center [208, 25] width 44 height 14
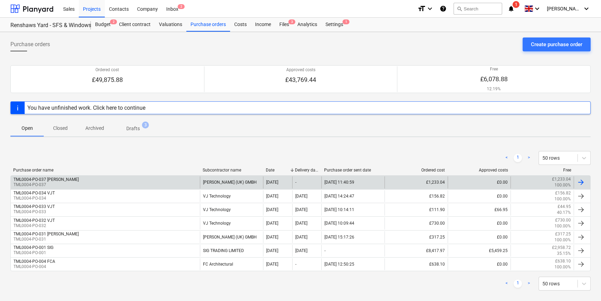
click at [157, 179] on div "TML0004-PO-037 [PERSON_NAME] TML0004-PO-037" at bounding box center [105, 182] width 189 height 12
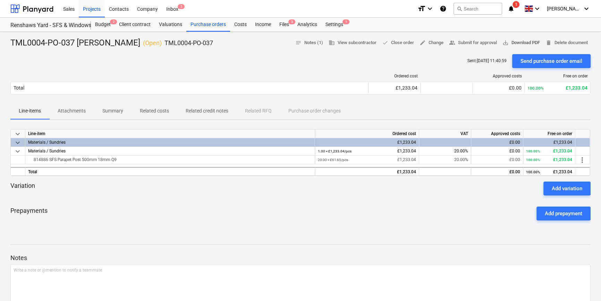
click at [515, 43] on span "save_alt Download PDF" at bounding box center [521, 43] width 37 height 8
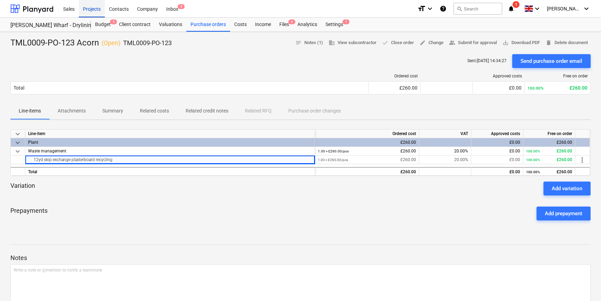
click at [95, 9] on div "Projects" at bounding box center [92, 9] width 26 height 18
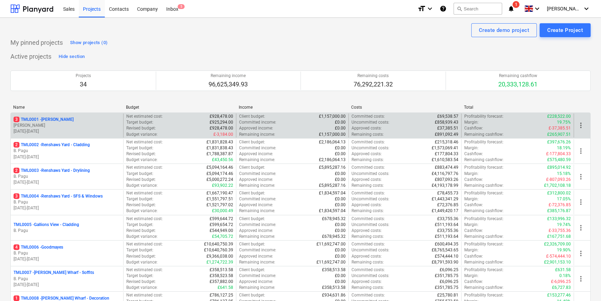
click at [67, 125] on p "[PERSON_NAME]" at bounding box center [67, 126] width 107 height 6
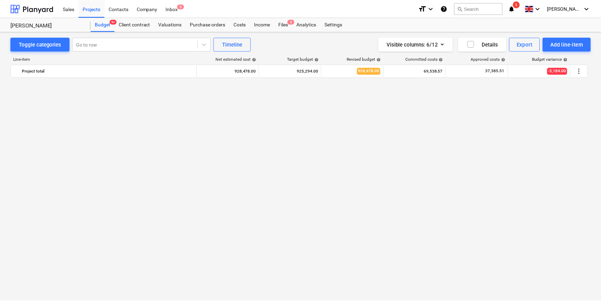
scroll to position [500, 0]
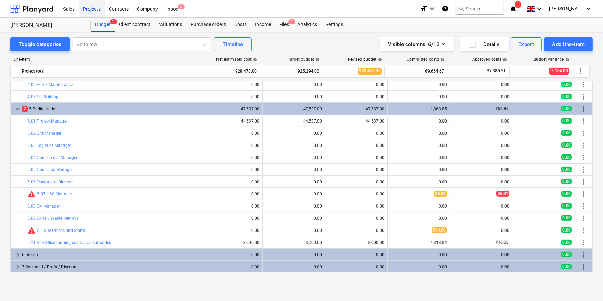
click at [87, 10] on div "Projects" at bounding box center [92, 9] width 26 height 18
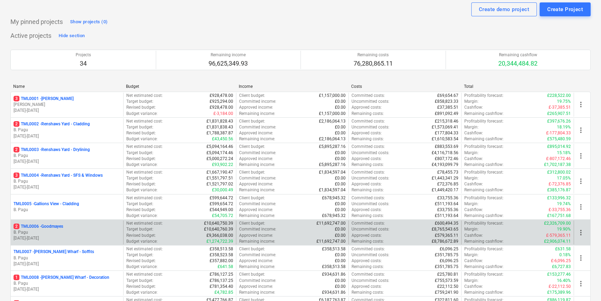
scroll to position [31, 0]
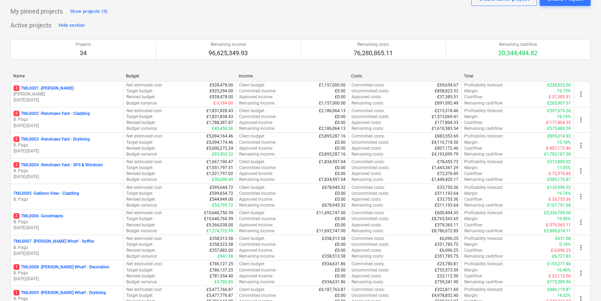
click at [56, 220] on p "B. Pagu" at bounding box center [67, 222] width 107 height 6
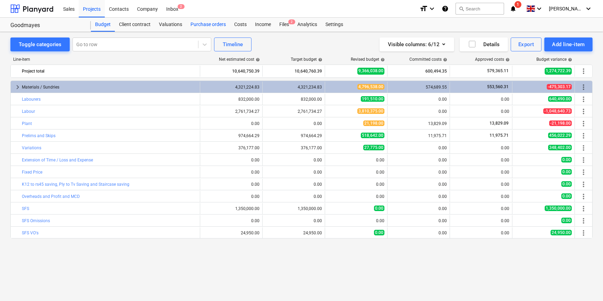
click at [208, 24] on div "Purchase orders" at bounding box center [208, 25] width 44 height 14
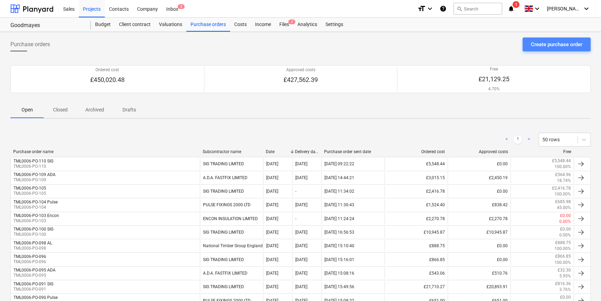
click at [546, 44] on div "Create purchase order" at bounding box center [556, 44] width 51 height 9
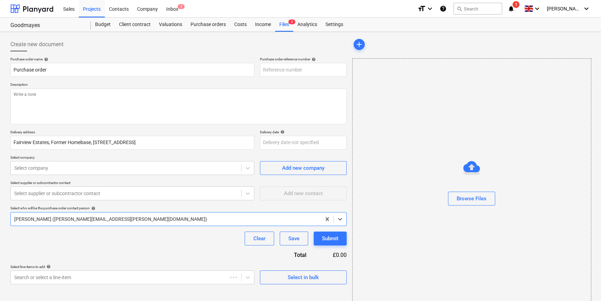
type textarea "x"
type input "TML0006-PO-111"
drag, startPoint x: 301, startPoint y: 69, endPoint x: 263, endPoint y: 70, distance: 37.8
click at [263, 70] on input "TML0006-PO-111" at bounding box center [303, 70] width 87 height 14
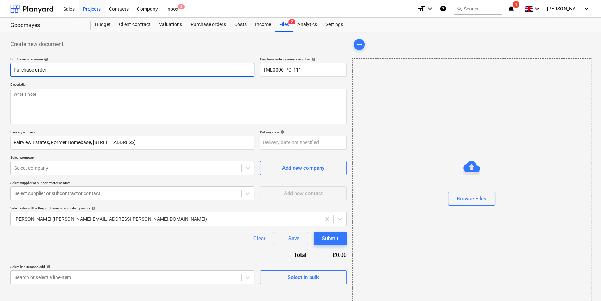
drag, startPoint x: 49, startPoint y: 68, endPoint x: 11, endPoint y: 69, distance: 38.2
click at [11, 69] on input "Purchase order" at bounding box center [132, 70] width 244 height 14
paste input "TML0006-PO-111"
type textarea "x"
type input "TML0006-PO-111"
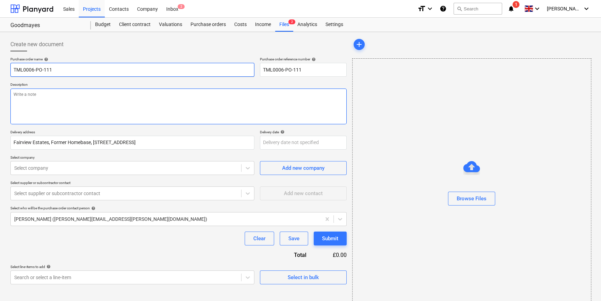
type textarea "x"
type input "TML0006-PO-111"
type textarea "x"
type input "TML0006-PO-111 S"
type textarea "x"
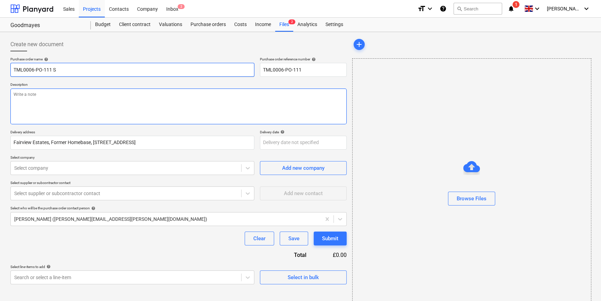
type input "TML0006-PO-111 SM"
type textarea "x"
type input "TML0006-PO-111 SMS"
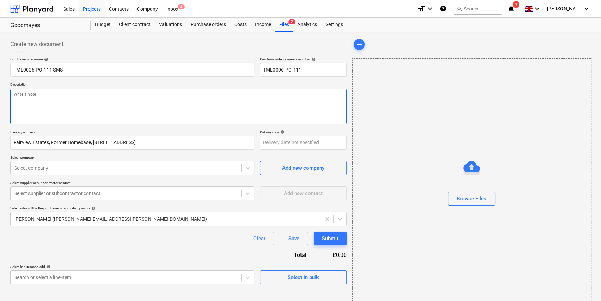
click at [40, 104] on textarea at bounding box center [178, 107] width 336 height 36
type textarea "x"
type textarea "S"
type textarea "x"
type textarea "Sk"
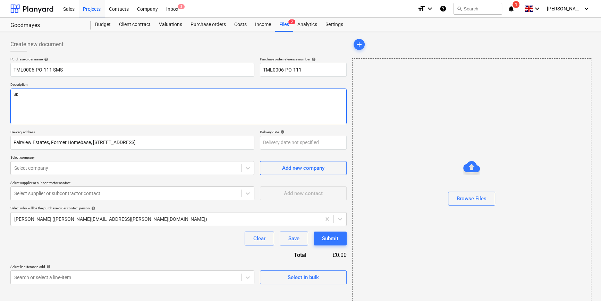
type textarea "x"
type textarea "Ski"
type textarea "x"
type textarea "Skip"
type textarea "x"
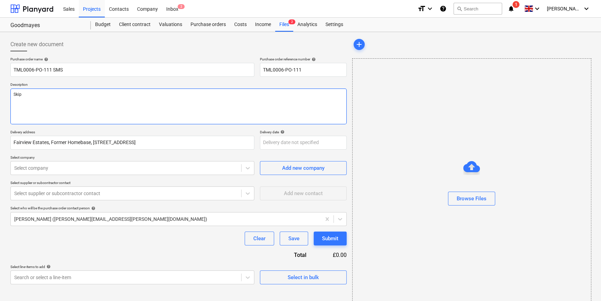
type textarea "Skips"
type textarea "x"
type textarea "Skips"
type textarea "x"
type textarea "Skips f"
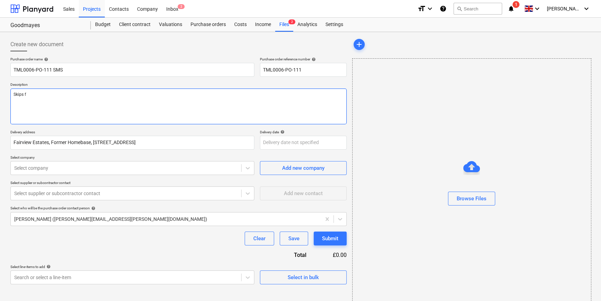
type textarea "x"
type textarea "Skips fo"
type textarea "x"
type textarea "Skips for"
type textarea "x"
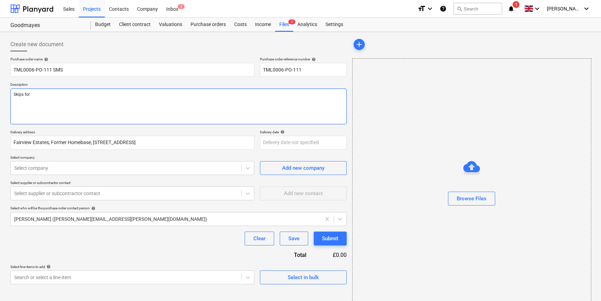
type textarea "Skips for"
type textarea "x"
type textarea "Skips for S"
type textarea "x"
type textarea "Skips for Sp"
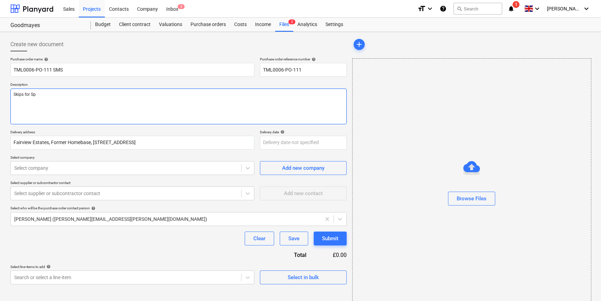
type textarea "x"
type textarea "Skips for S"
type textarea "x"
type textarea "Skips for Se"
type textarea "x"
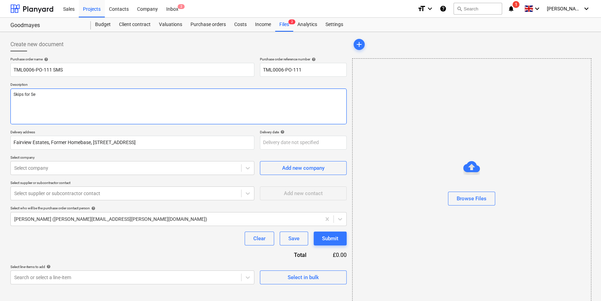
type textarea "Skips for Sep"
type textarea "x"
type textarea "Skips for Sept"
type textarea "x"
type textarea "Skips for Septe"
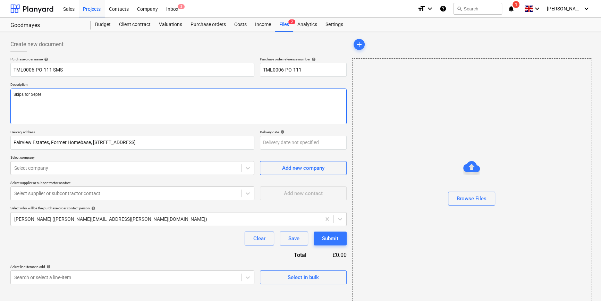
type textarea "x"
type textarea "Skips for Septem"
type textarea "x"
type textarea "Skips for Septemb"
type textarea "x"
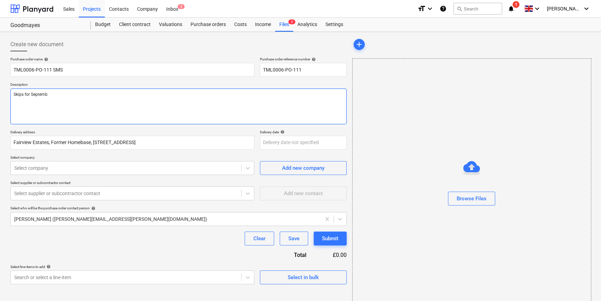
type textarea "Skips for Septembe"
type textarea "x"
type textarea "Skips for September"
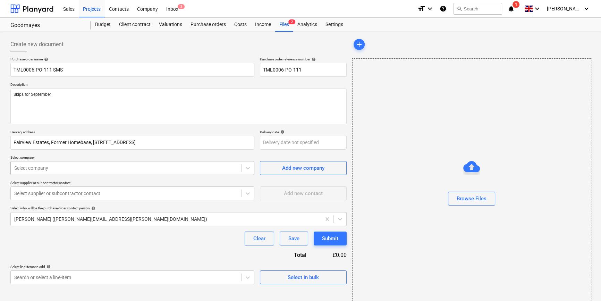
type textarea "x"
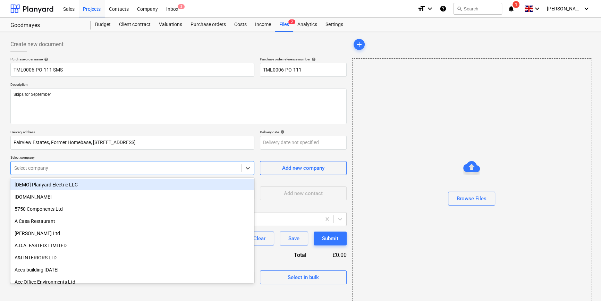
click at [202, 166] on div at bounding box center [126, 168] width 224 height 7
type input "site"
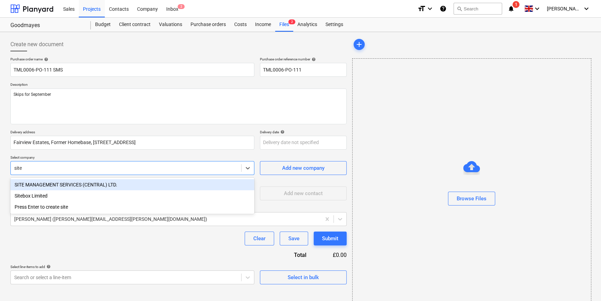
click at [60, 186] on div "SITE MANAGEMENT SERVICES (CENTRAL) LTD." at bounding box center [132, 184] width 244 height 11
type textarea "x"
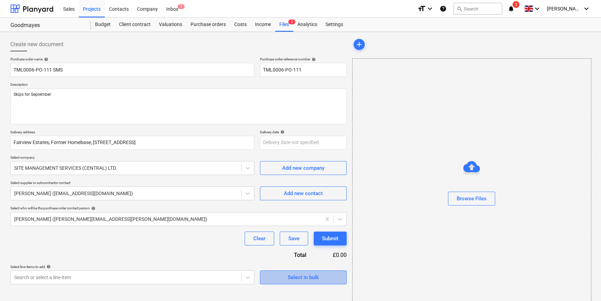
click at [287, 279] on span "Select in bulk" at bounding box center [303, 277] width 69 height 9
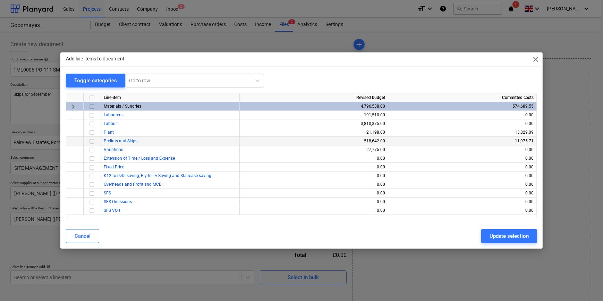
click at [91, 142] on input "checkbox" at bounding box center [92, 141] width 8 height 8
click at [500, 235] on div "Update selection" at bounding box center [509, 235] width 39 height 9
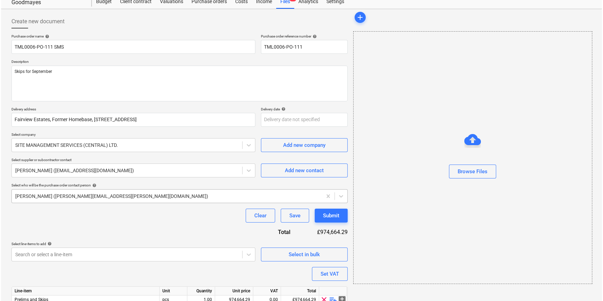
scroll to position [54, 0]
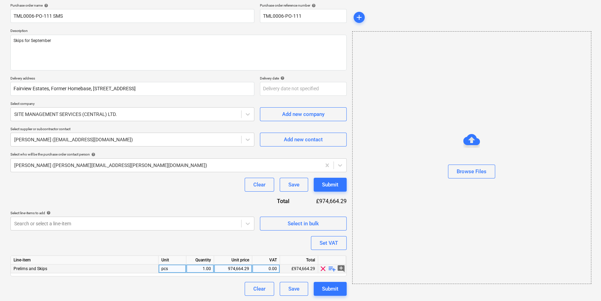
click at [331, 268] on span "playlist_add" at bounding box center [332, 268] width 8 height 8
type textarea "x"
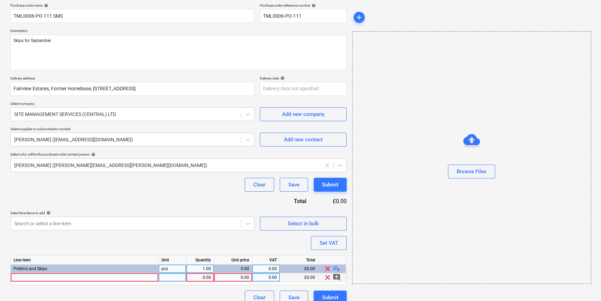
click at [24, 277] on div at bounding box center [85, 277] width 148 height 9
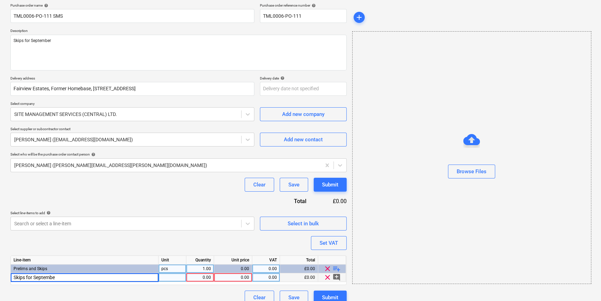
type input "Skips for September"
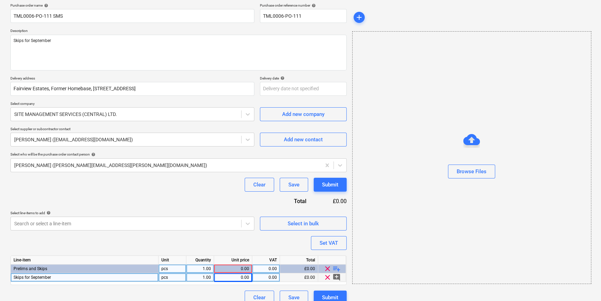
type textarea "x"
click at [239, 278] on div "0.00" at bounding box center [233, 277] width 32 height 9
type input "7431.55"
type textarea "x"
type input "20"
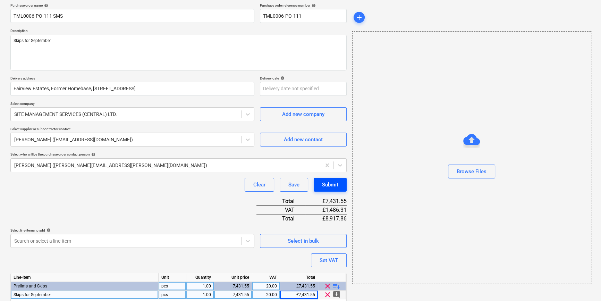
click at [331, 183] on div "Submit" at bounding box center [330, 184] width 16 height 9
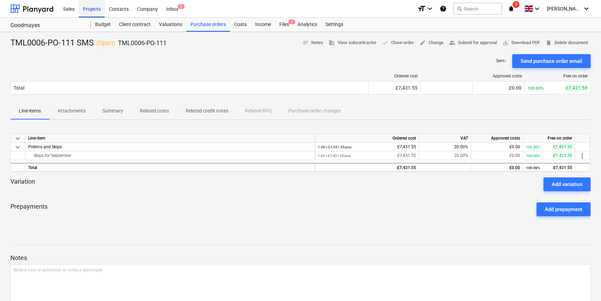
click at [92, 8] on div "Projects" at bounding box center [92, 9] width 26 height 18
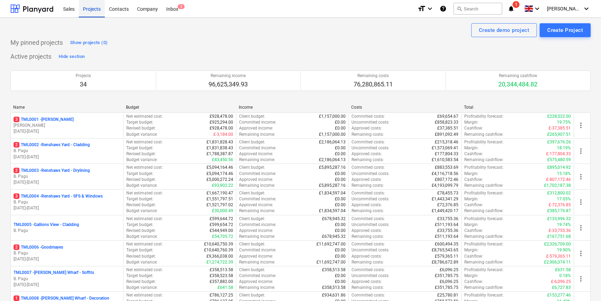
click at [89, 10] on div "Projects" at bounding box center [92, 9] width 26 height 18
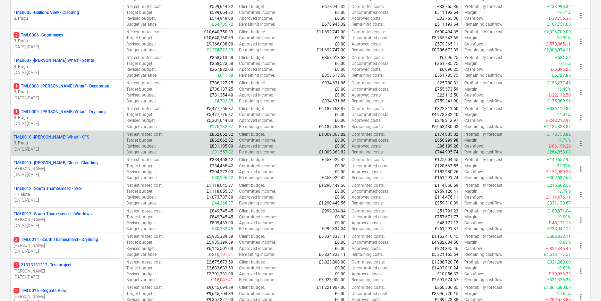
scroll to position [252, 0]
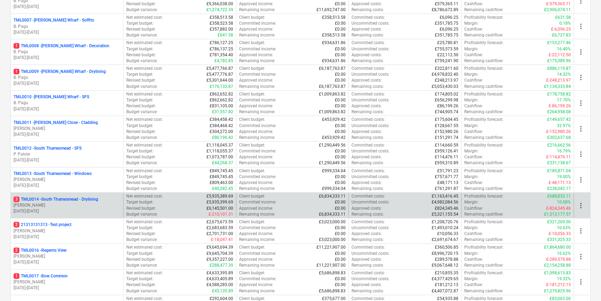
click at [89, 203] on p "[PERSON_NAME]" at bounding box center [67, 205] width 107 height 6
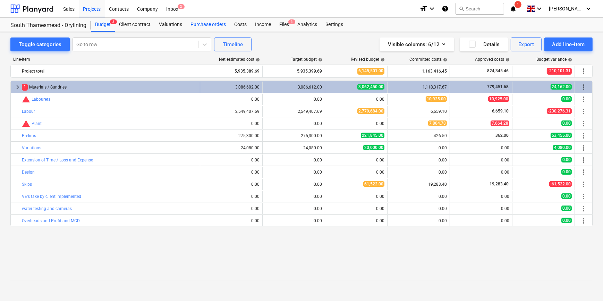
click at [213, 22] on div "Purchase orders" at bounding box center [208, 25] width 44 height 14
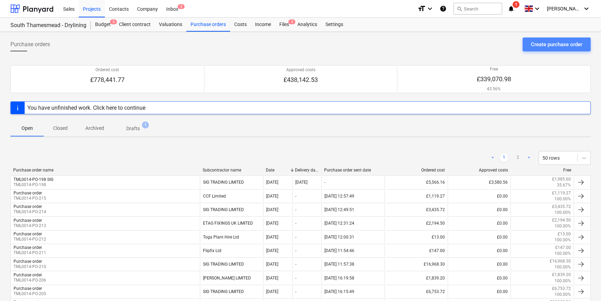
click at [544, 45] on div "Create purchase order" at bounding box center [556, 44] width 51 height 9
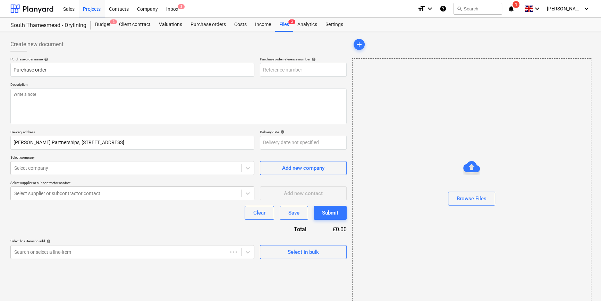
type textarea "x"
type input "TML0014-PO-221"
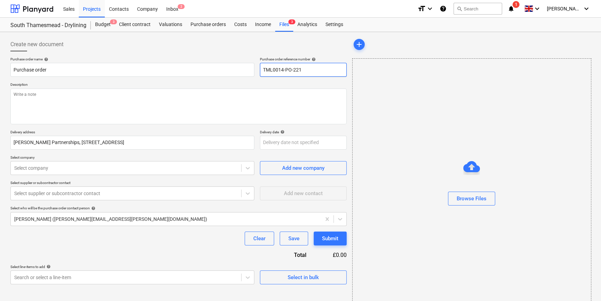
drag, startPoint x: 302, startPoint y: 70, endPoint x: 261, endPoint y: 69, distance: 41.7
click at [261, 69] on input "TML0014-PO-221" at bounding box center [303, 70] width 87 height 14
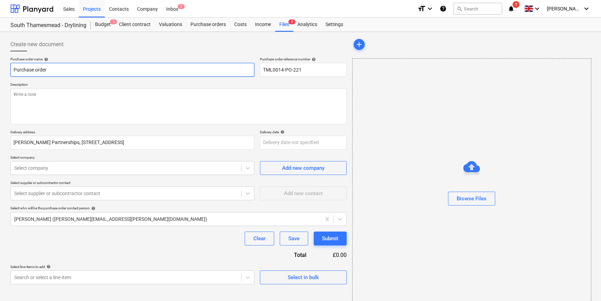
drag, startPoint x: 49, startPoint y: 68, endPoint x: 11, endPoint y: 68, distance: 38.2
click at [11, 68] on input "Purchase order" at bounding box center [132, 70] width 244 height 14
paste input "TML0014-PO-221"
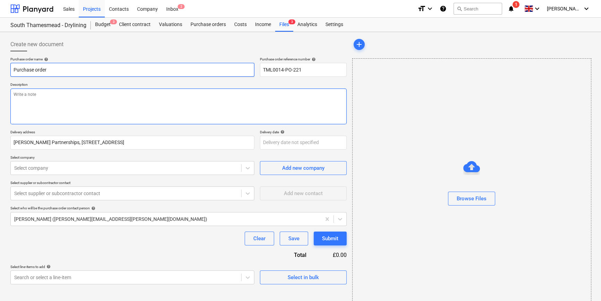
type textarea "x"
type input "TML0014-PO-221"
type textarea "x"
type input "TML0014-PO-221"
type textarea "x"
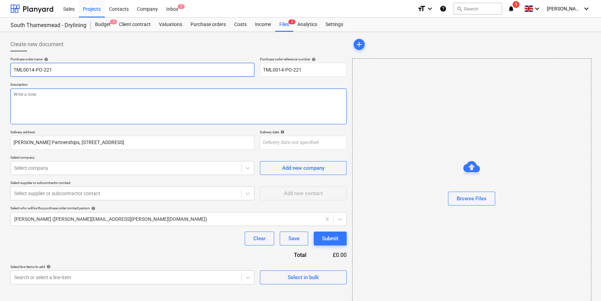
type input "TML0014-PO-221 S"
type textarea "x"
type input "TML0014-PO-221 SM"
type textarea "x"
type input "TML0014-PO-221 SMS"
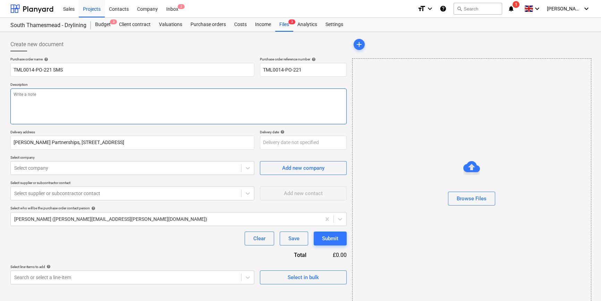
click at [41, 99] on textarea at bounding box center [178, 107] width 336 height 36
type textarea "x"
type textarea "S"
type textarea "x"
type textarea "Sk"
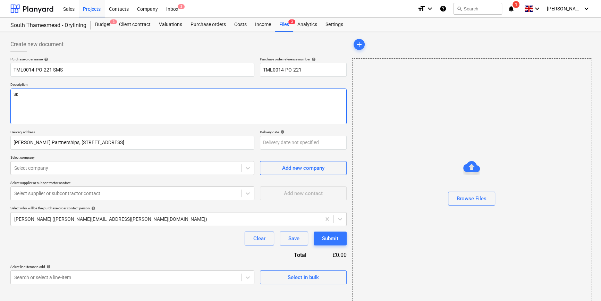
type textarea "x"
type textarea "Ski"
type textarea "x"
type textarea "Skip"
type textarea "x"
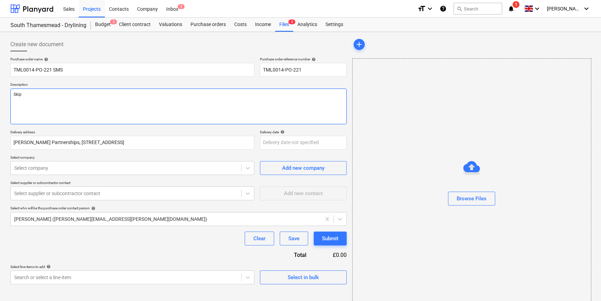
type textarea "Skips"
type textarea "x"
type textarea "Skips"
type textarea "x"
type textarea "Skips f"
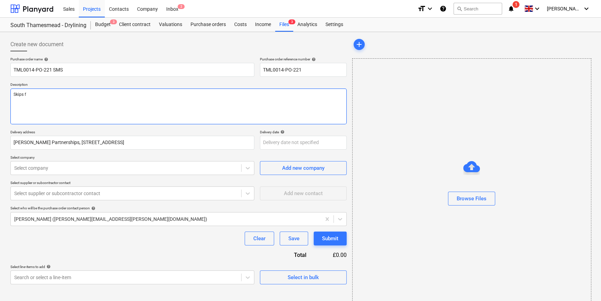
type textarea "x"
type textarea "Skips fo"
type textarea "x"
type textarea "Skips for"
type textarea "x"
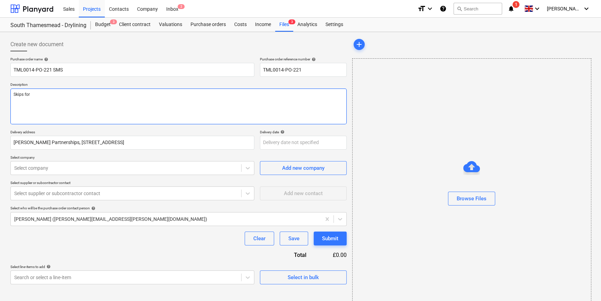
type textarea "Skips for"
type textarea "x"
type textarea "Skips for S"
type textarea "x"
type textarea "Skips for Se"
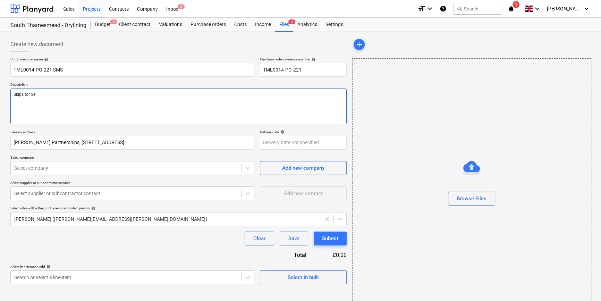
type textarea "x"
type textarea "Skips for Sep"
type textarea "x"
type textarea "Skips for Sept"
type textarea "x"
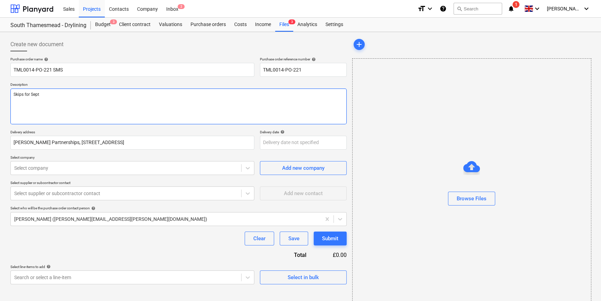
type textarea "Skips for Septe"
type textarea "x"
type textarea "Skips for Septem"
type textarea "x"
type textarea "Skips for Septemb"
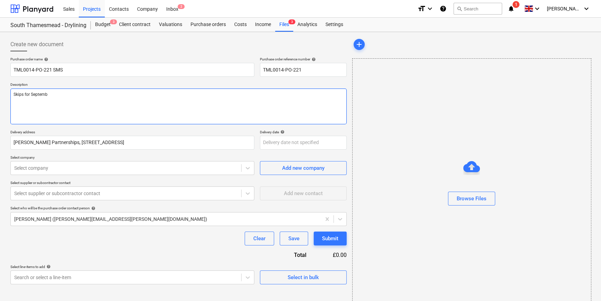
type textarea "x"
type textarea "Skips for Septembe"
type textarea "x"
type textarea "Skips for September"
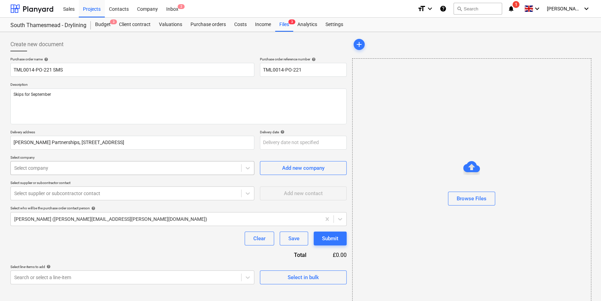
type textarea "x"
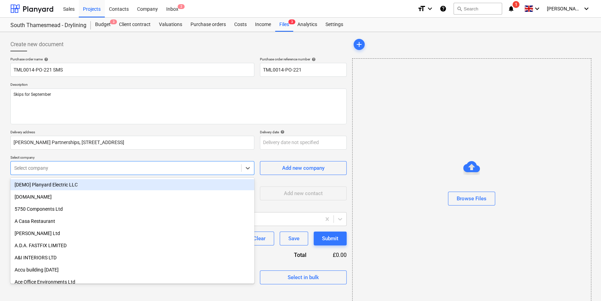
click at [79, 169] on div at bounding box center [126, 168] width 224 height 7
type input "sit"
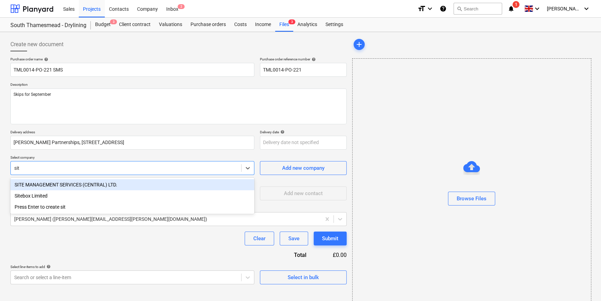
click at [83, 182] on div "SITE MANAGEMENT SERVICES (CENTRAL) LTD." at bounding box center [132, 184] width 244 height 11
type textarea "x"
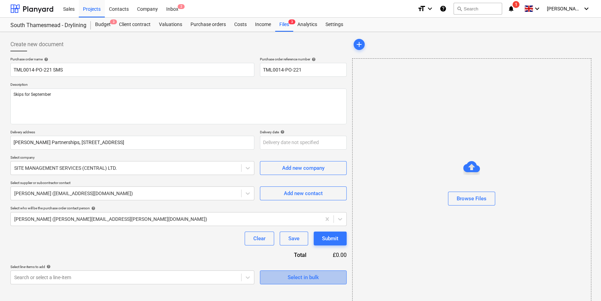
click at [297, 277] on div "Select in bulk" at bounding box center [303, 277] width 31 height 9
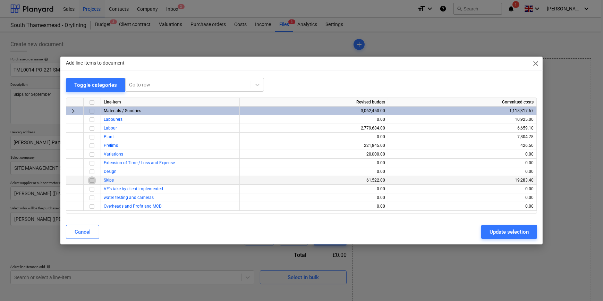
click at [93, 180] on input "checkbox" at bounding box center [92, 180] width 8 height 8
click at [494, 230] on div "Update selection" at bounding box center [509, 231] width 39 height 9
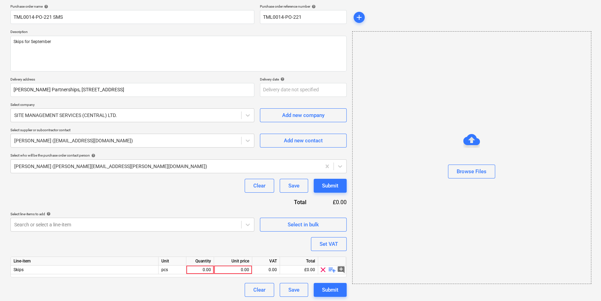
scroll to position [54, 0]
click at [329, 269] on span "playlist_add" at bounding box center [332, 268] width 8 height 8
type textarea "x"
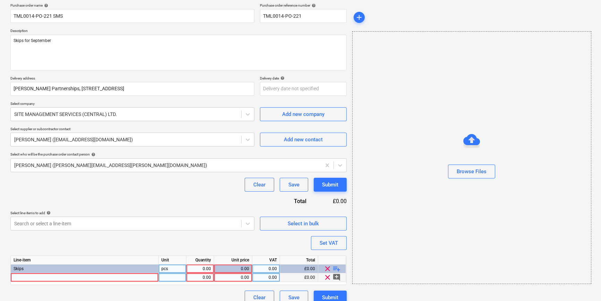
click at [97, 277] on div at bounding box center [85, 277] width 148 height 9
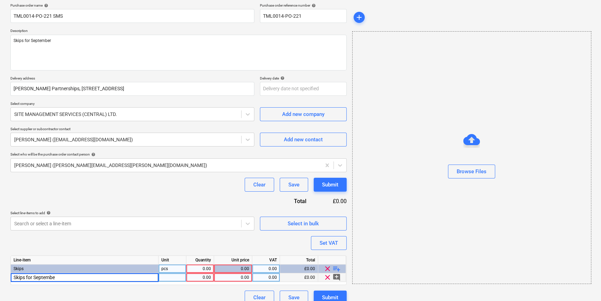
type input "Skips for September"
type textarea "x"
click at [236, 280] on div "0.00" at bounding box center [233, 277] width 32 height 9
type input "8250"
type textarea "x"
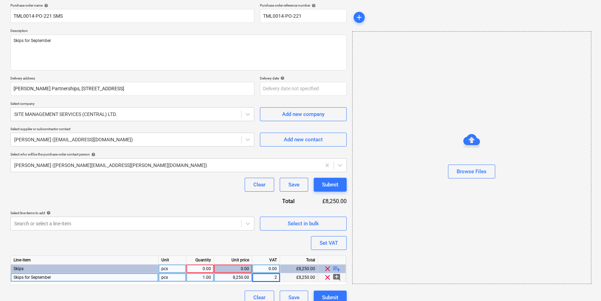
type input "20"
type textarea "x"
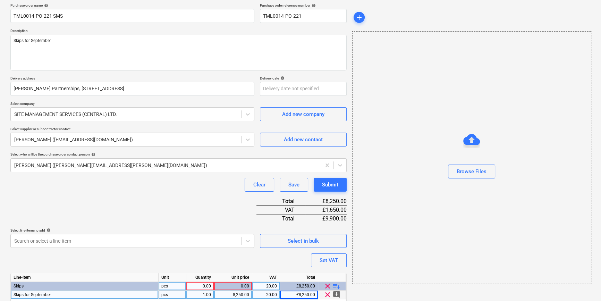
click at [206, 283] on div "0.00" at bounding box center [200, 286] width 22 height 9
type input "1"
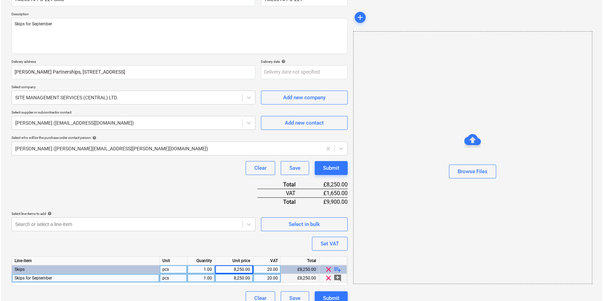
scroll to position [80, 0]
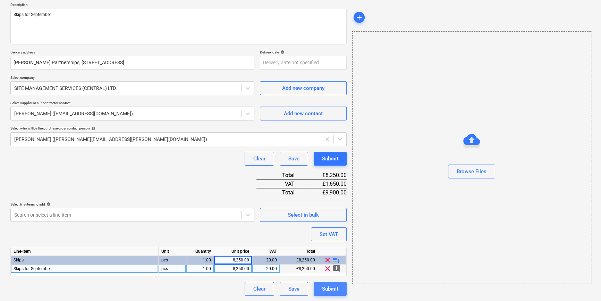
click at [328, 290] on div "Submit" at bounding box center [330, 288] width 16 height 9
type textarea "x"
